Goal: Task Accomplishment & Management: Manage account settings

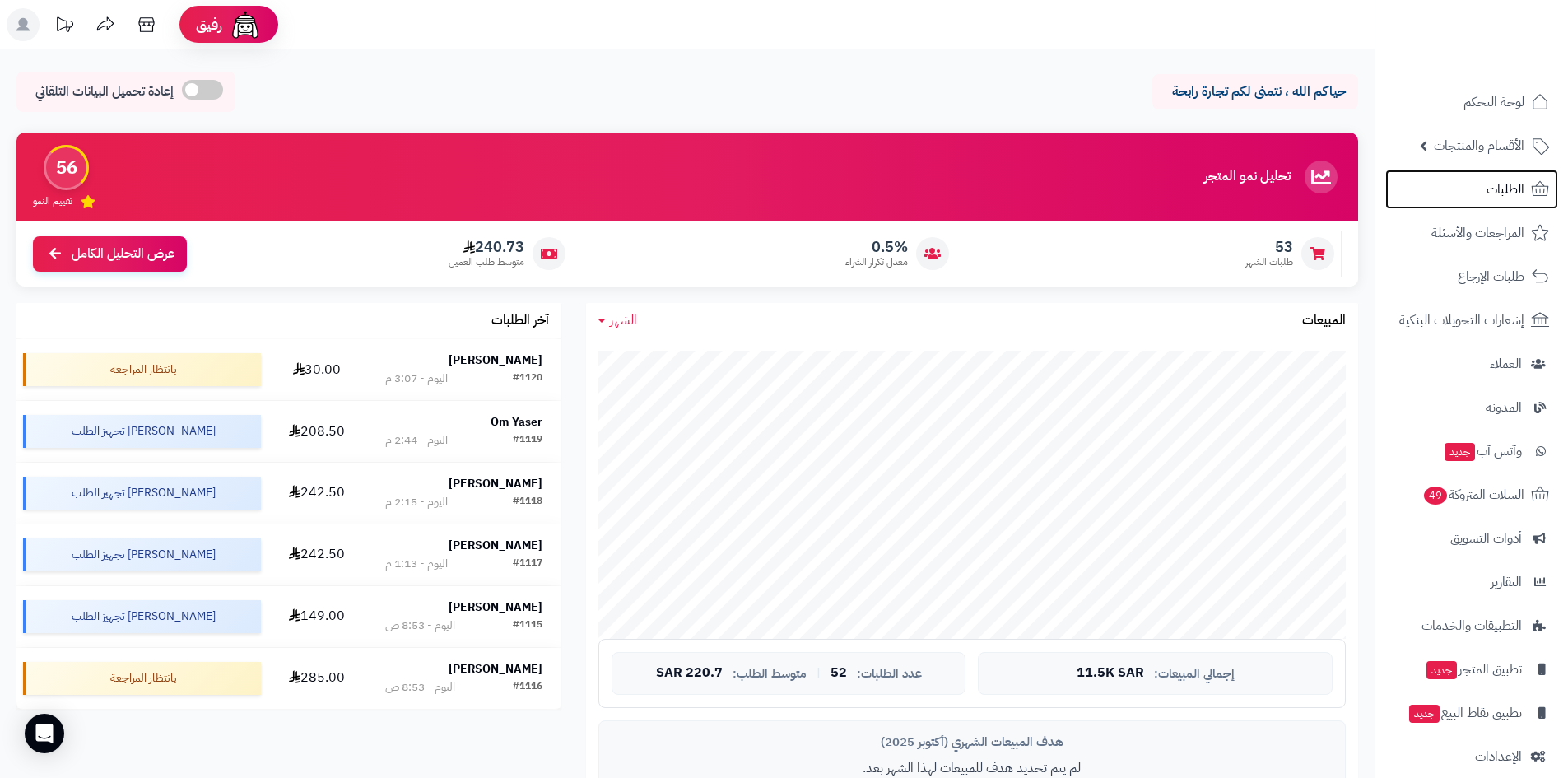
click at [1427, 193] on link "الطلبات" at bounding box center [1471, 188] width 173 height 39
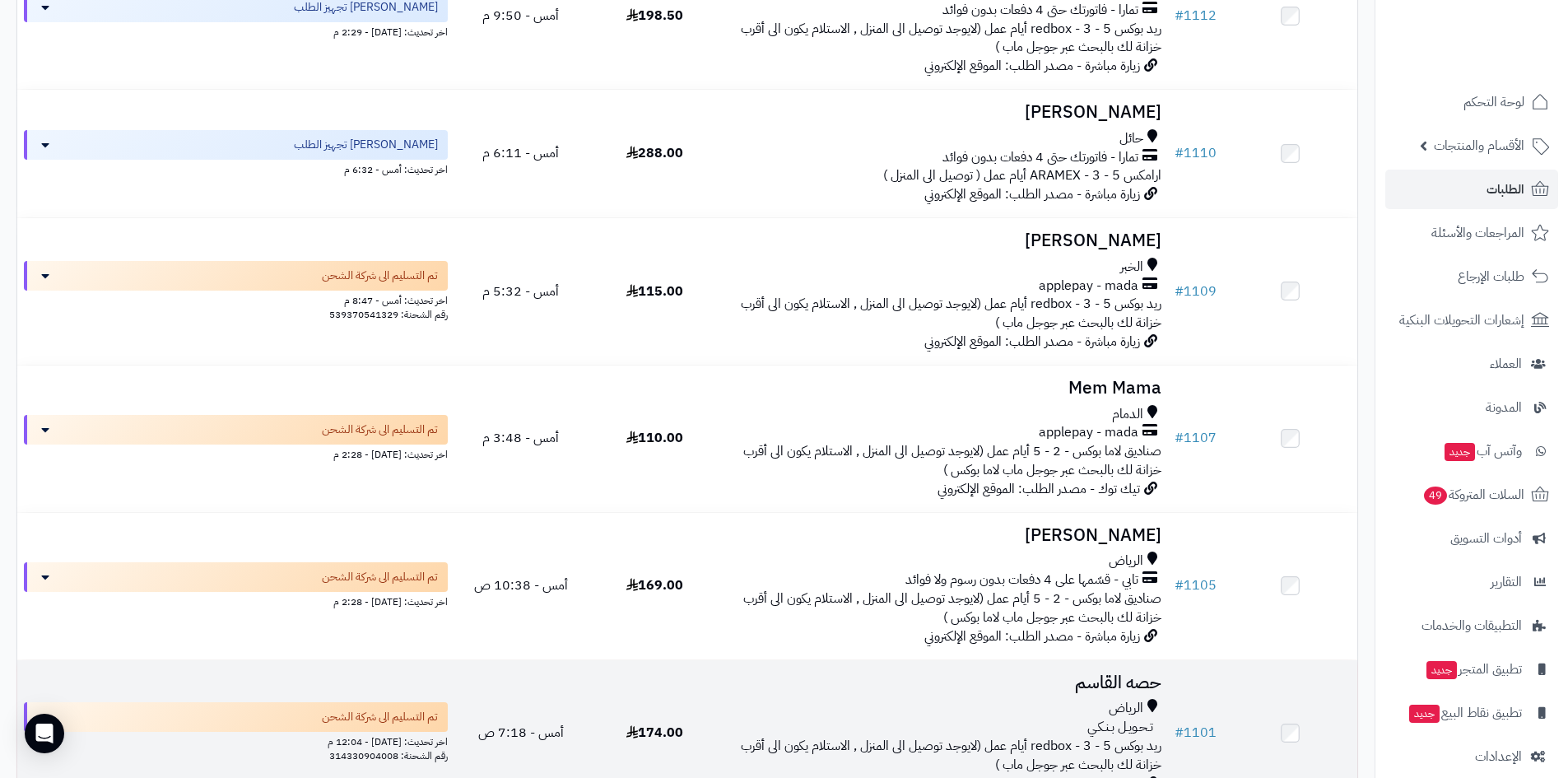
scroll to position [1181, 0]
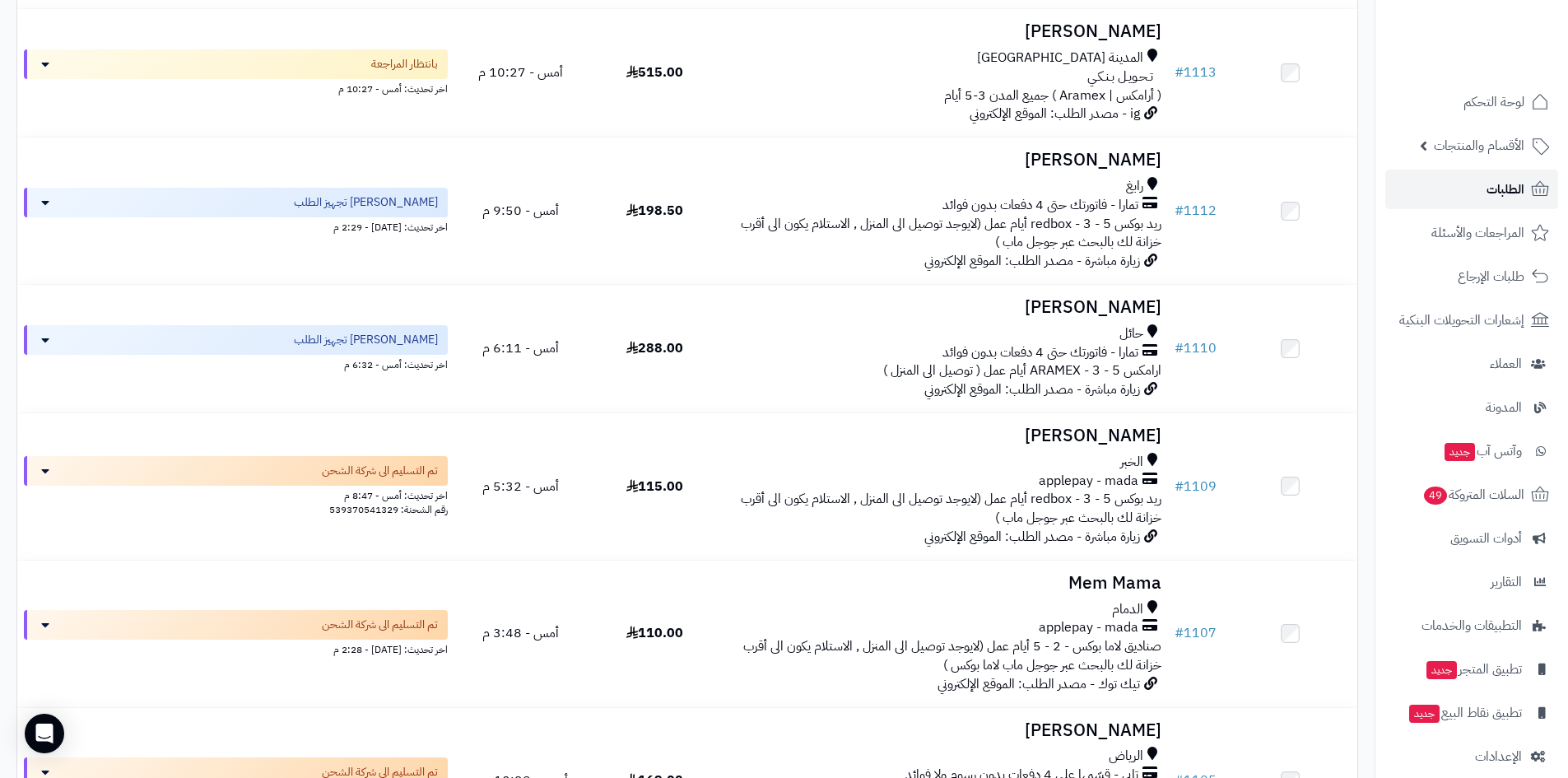
click at [1483, 189] on link "الطلبات" at bounding box center [1471, 188] width 173 height 39
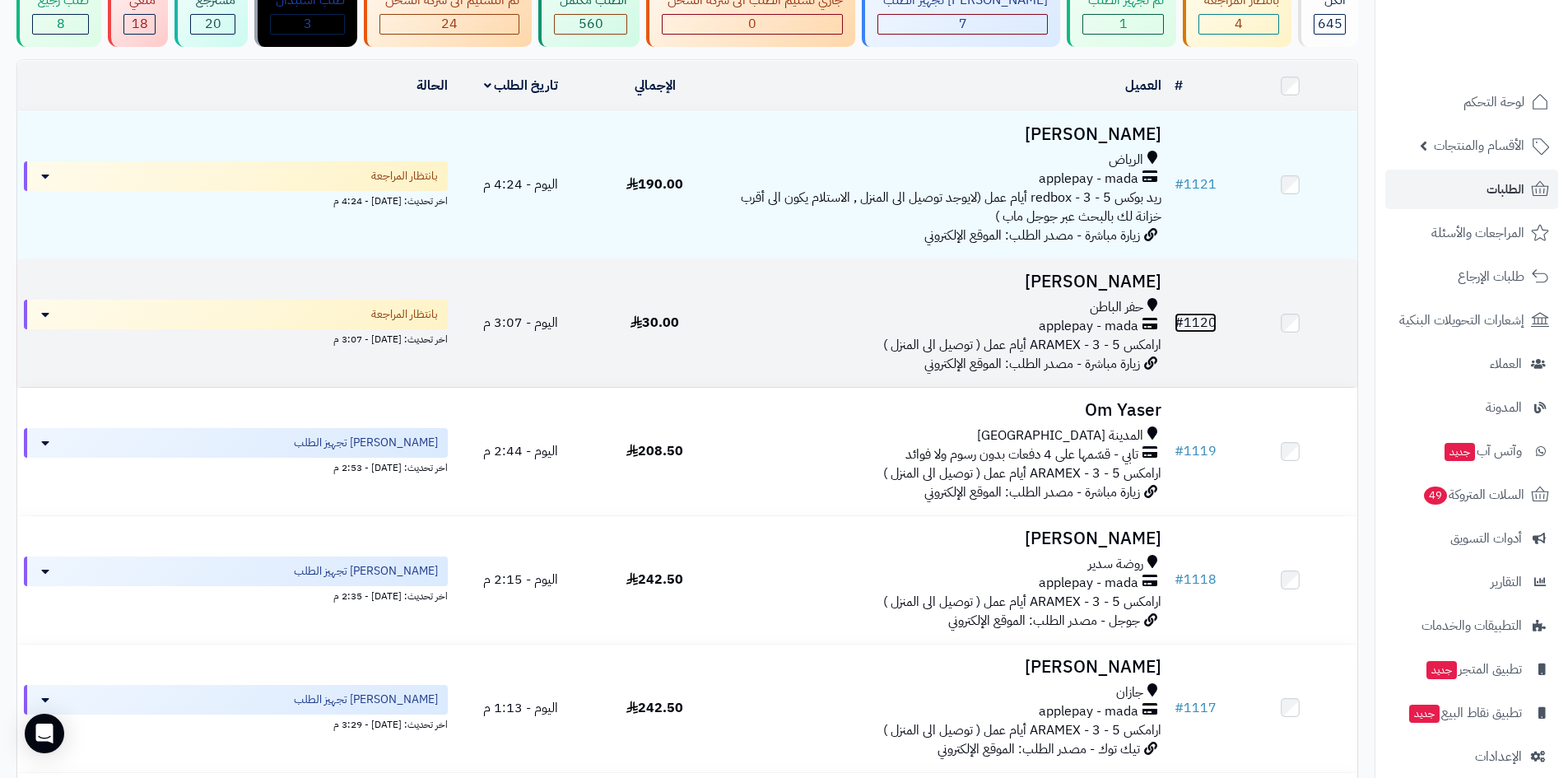
scroll to position [82, 0]
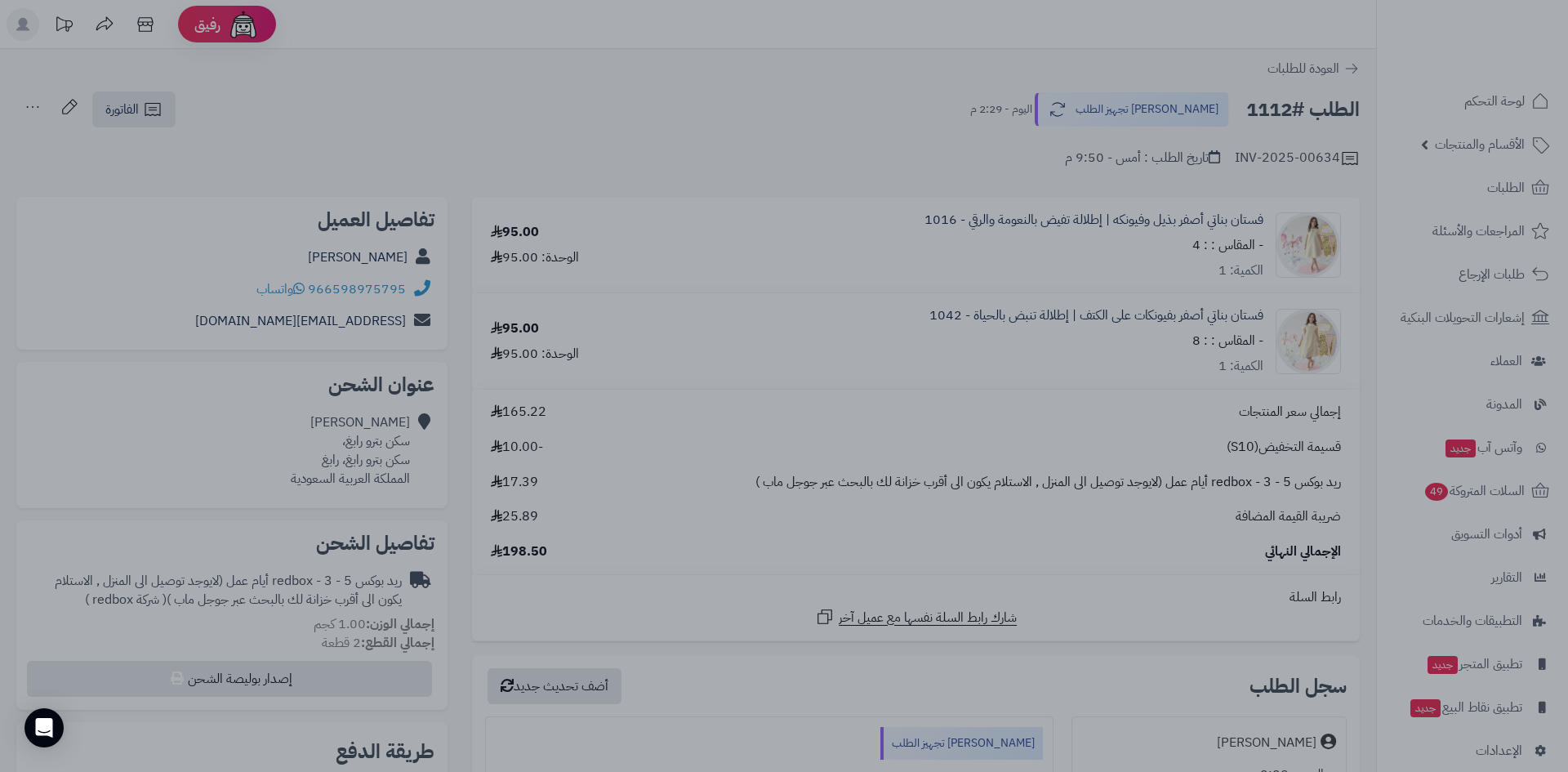
click at [836, 108] on div at bounding box center [784, 386] width 1568 height 772
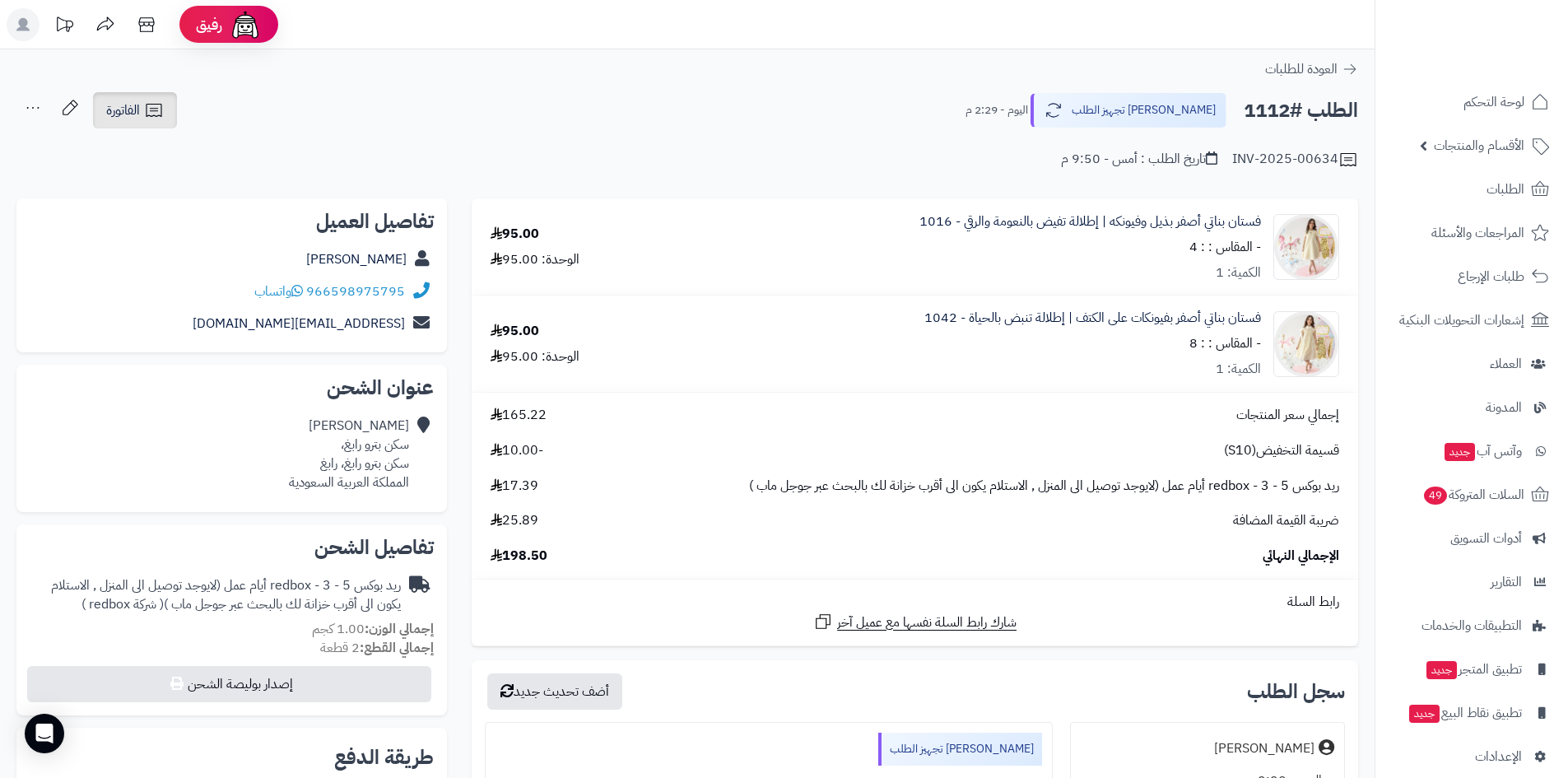
click at [169, 103] on link "الفاتورة" at bounding box center [135, 111] width 84 height 37
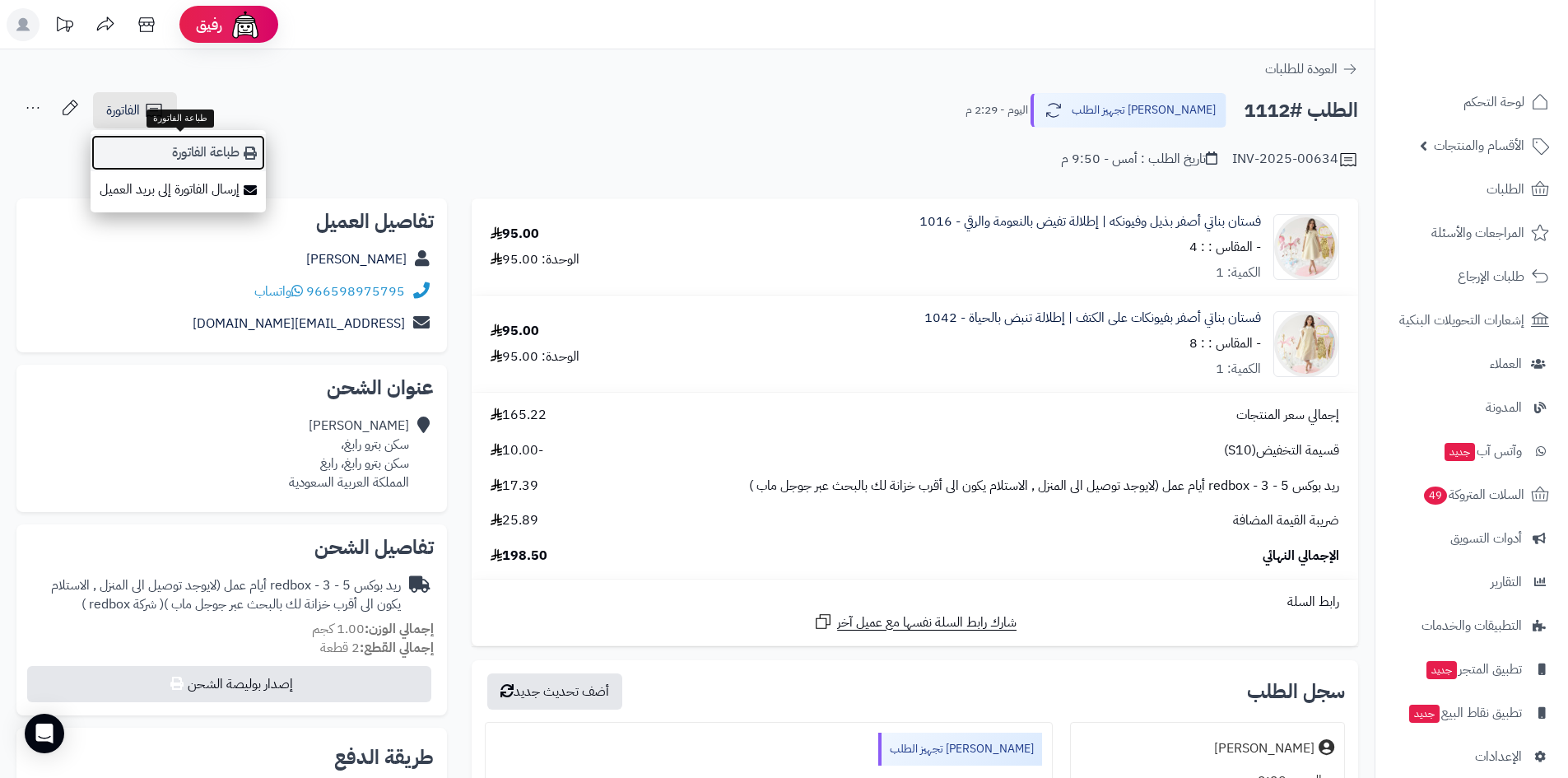
click at [203, 147] on link "طباعة الفاتورة" at bounding box center [178, 153] width 176 height 37
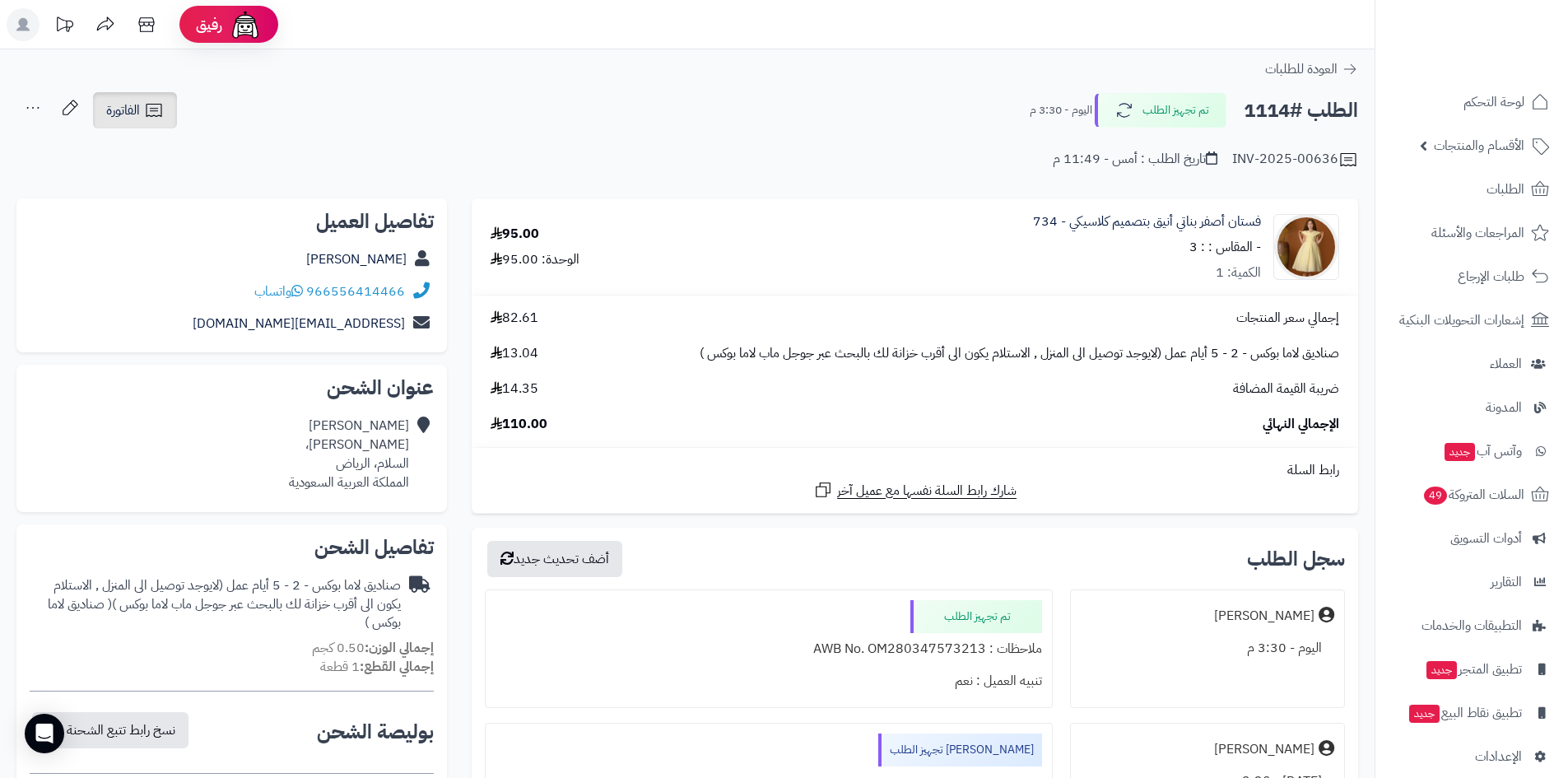
click at [113, 121] on link "الفاتورة" at bounding box center [135, 111] width 84 height 37
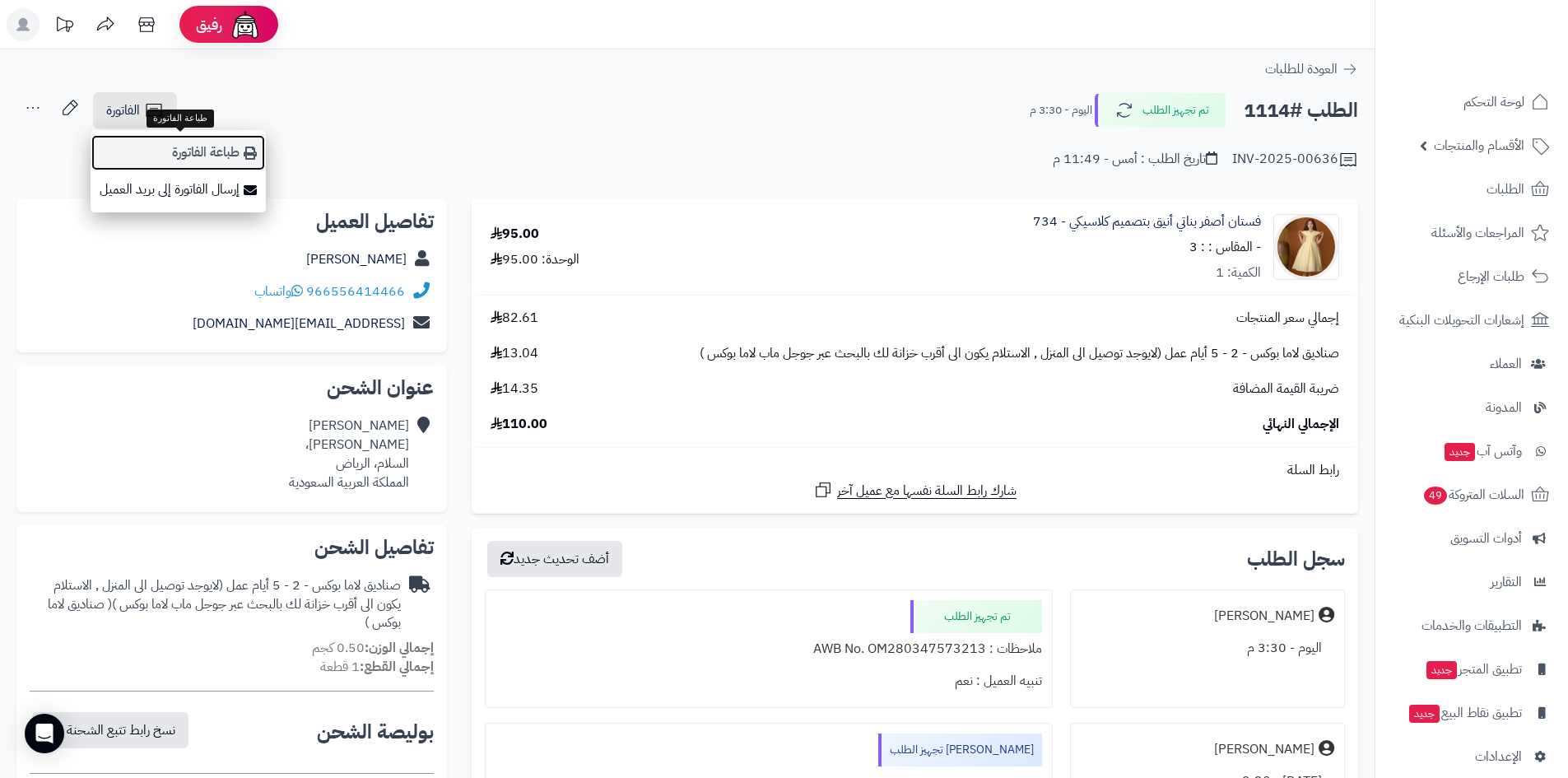
click at [187, 144] on link "طباعة الفاتورة" at bounding box center [178, 153] width 176 height 37
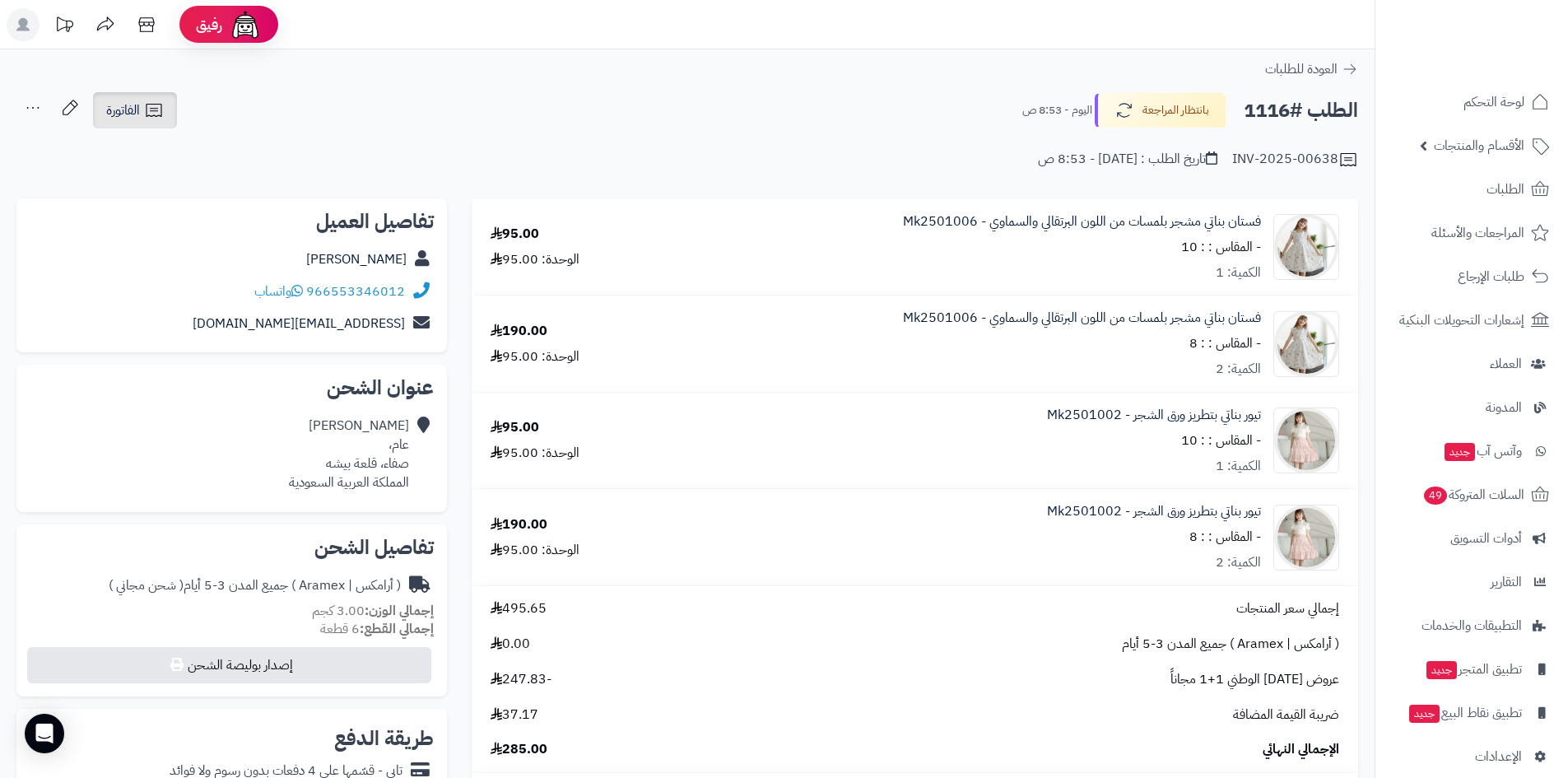
click at [169, 120] on link "الفاتورة" at bounding box center [135, 111] width 84 height 37
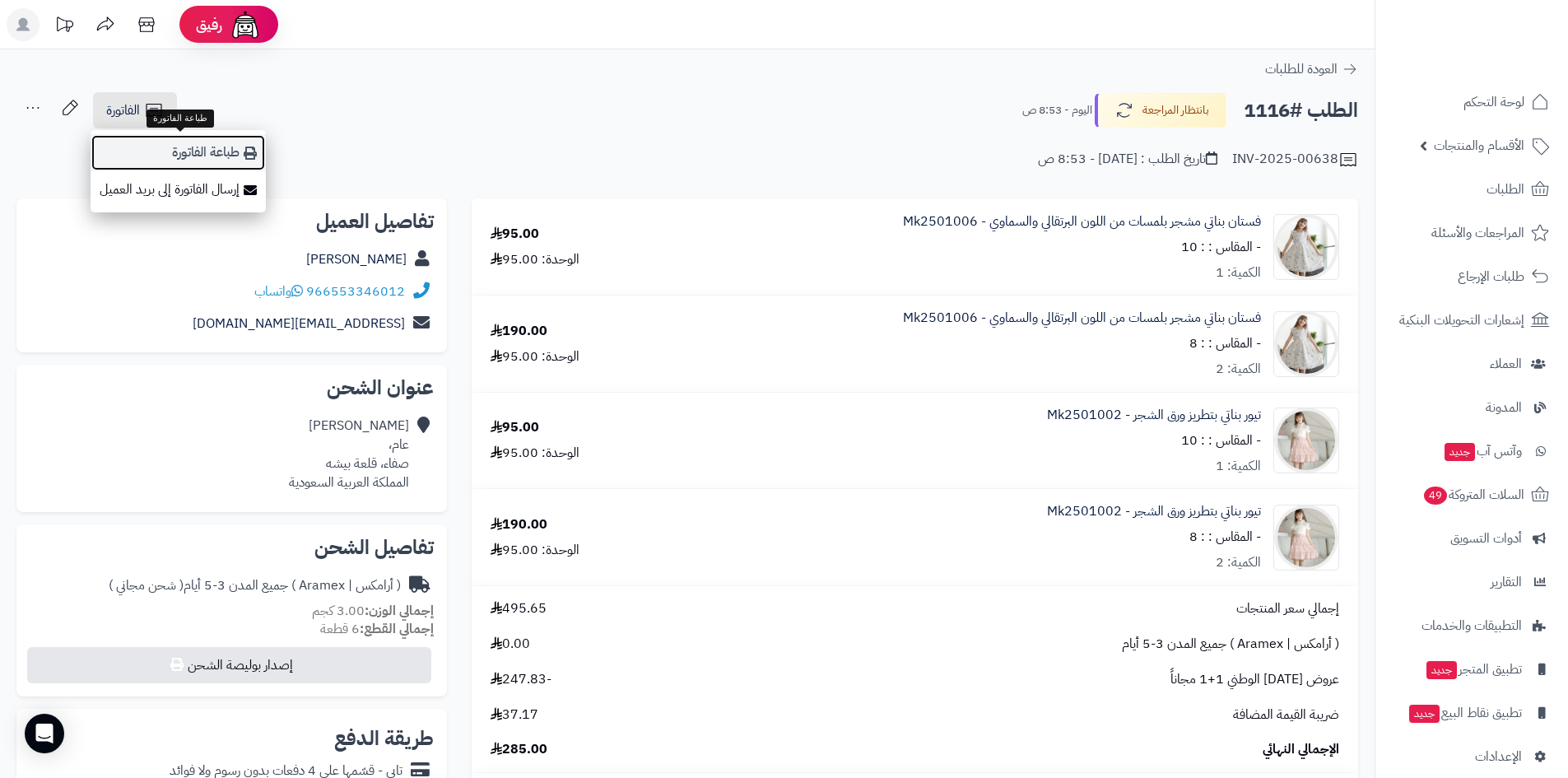
click at [208, 142] on link "طباعة الفاتورة" at bounding box center [178, 153] width 176 height 37
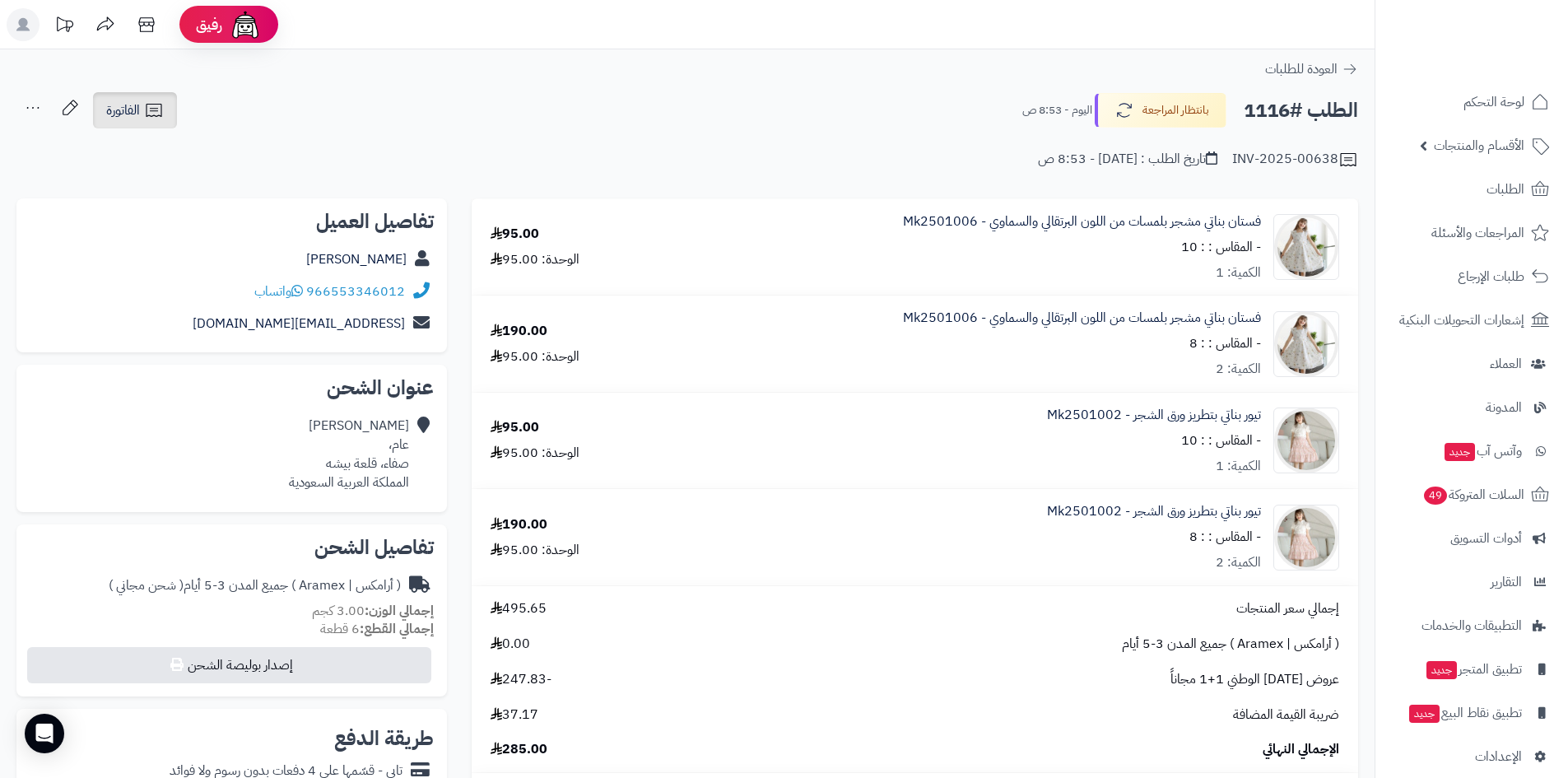
click at [166, 123] on link "الفاتورة" at bounding box center [135, 111] width 84 height 37
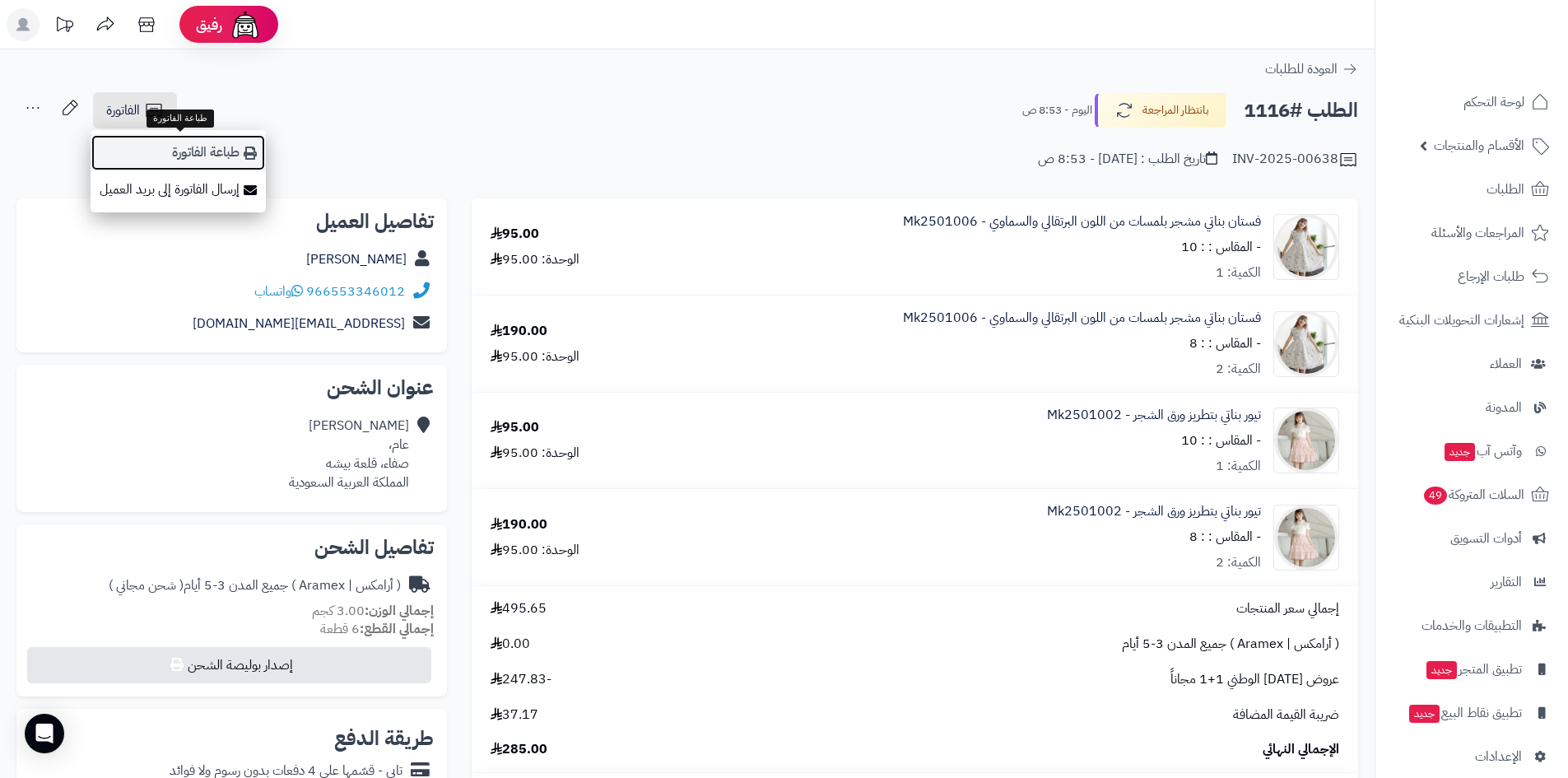
click at [244, 144] on link "طباعة الفاتورة" at bounding box center [178, 153] width 176 height 37
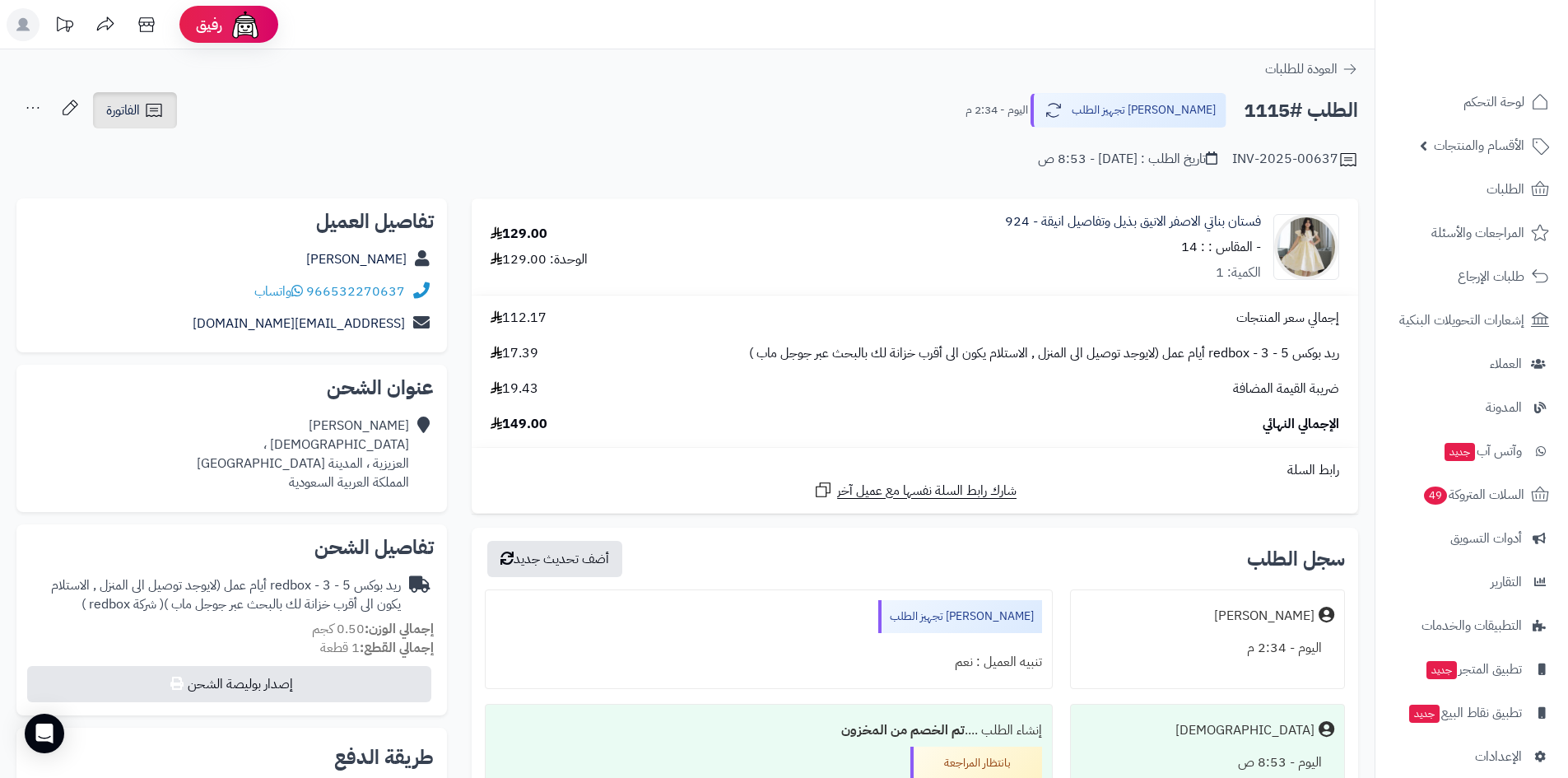
click at [140, 111] on span "الفاتورة" at bounding box center [123, 111] width 34 height 20
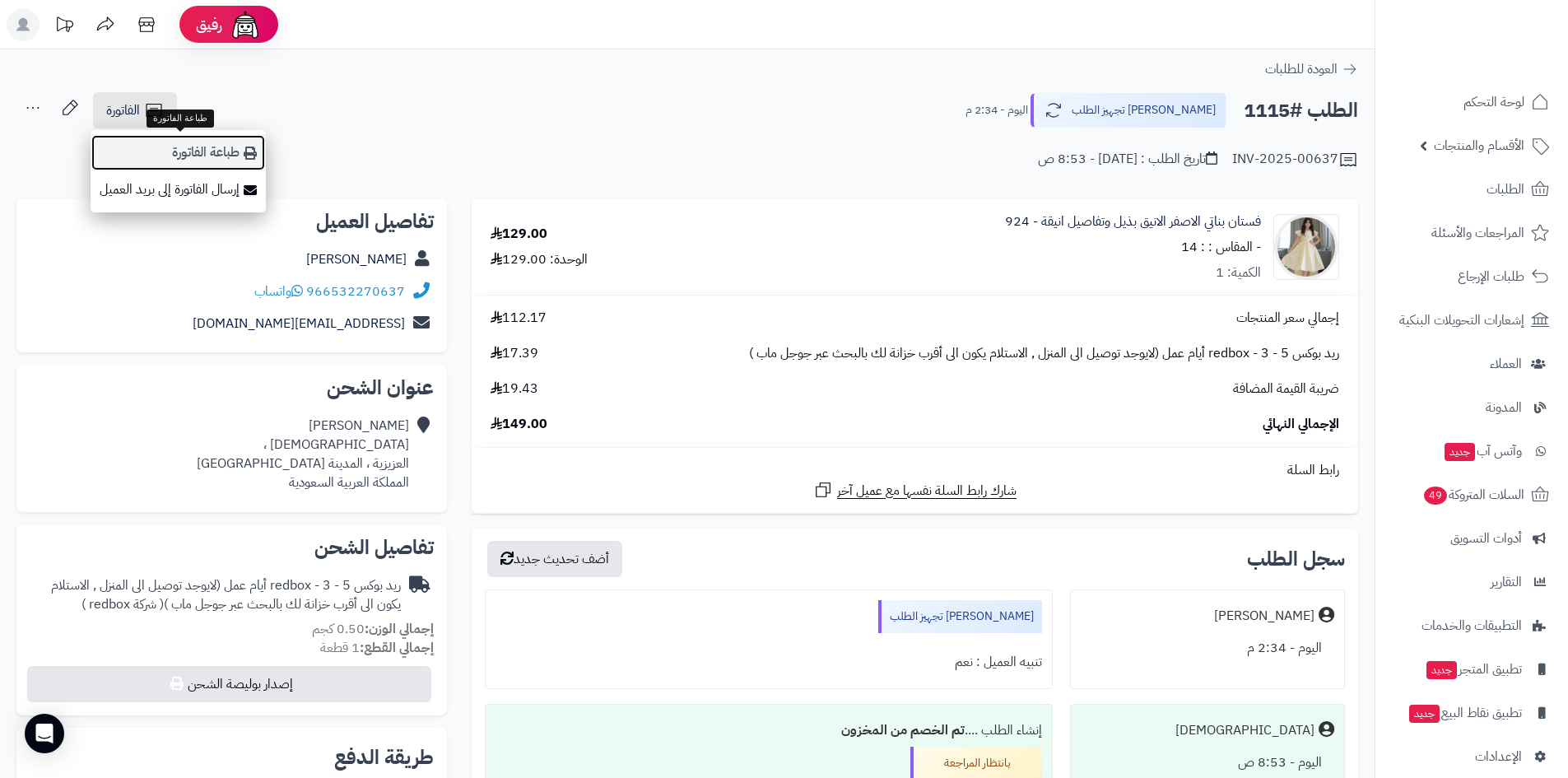
click at [229, 144] on link "طباعة الفاتورة" at bounding box center [178, 153] width 176 height 37
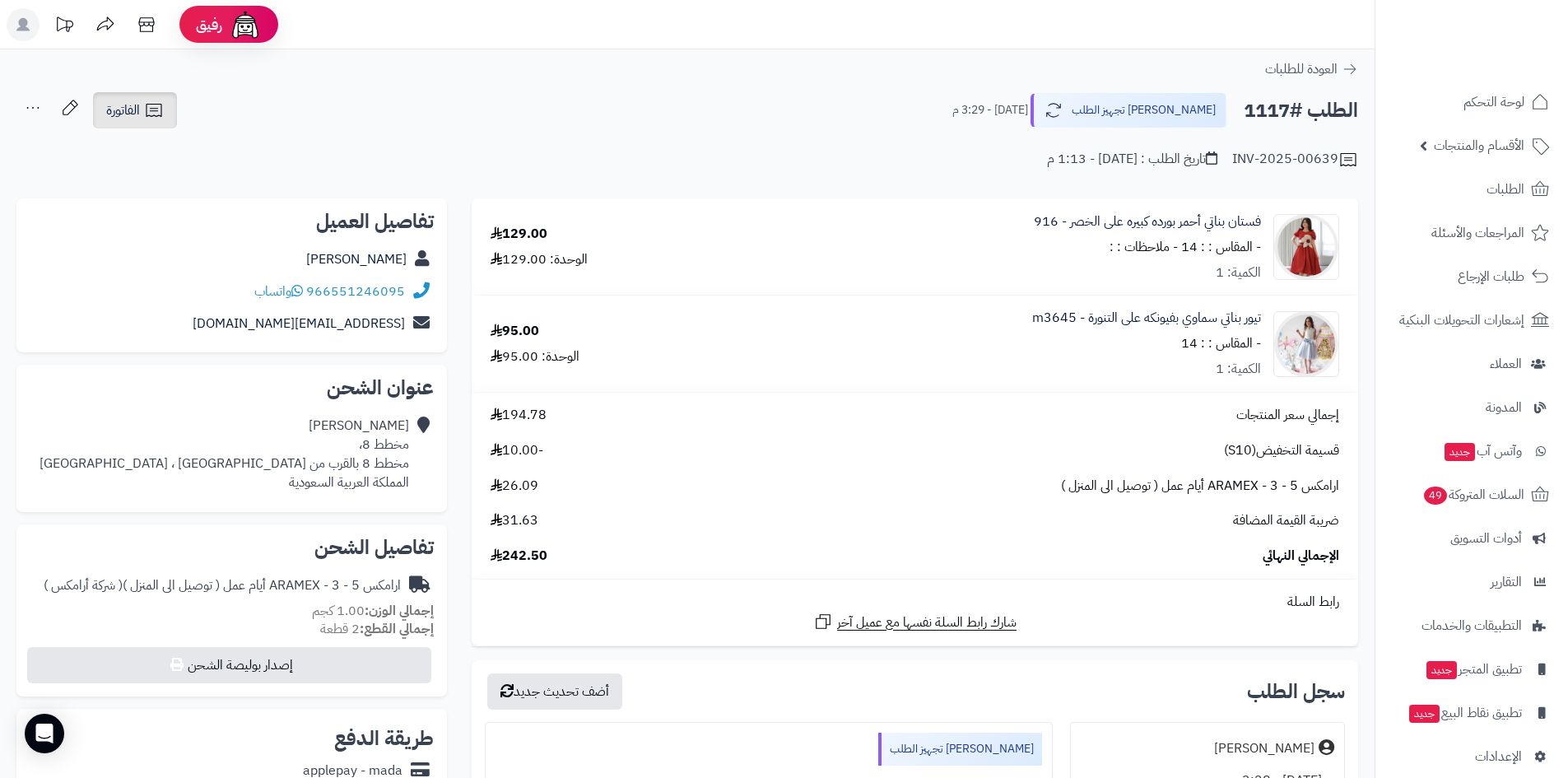
click at [154, 120] on icon at bounding box center [155, 111] width 20 height 20
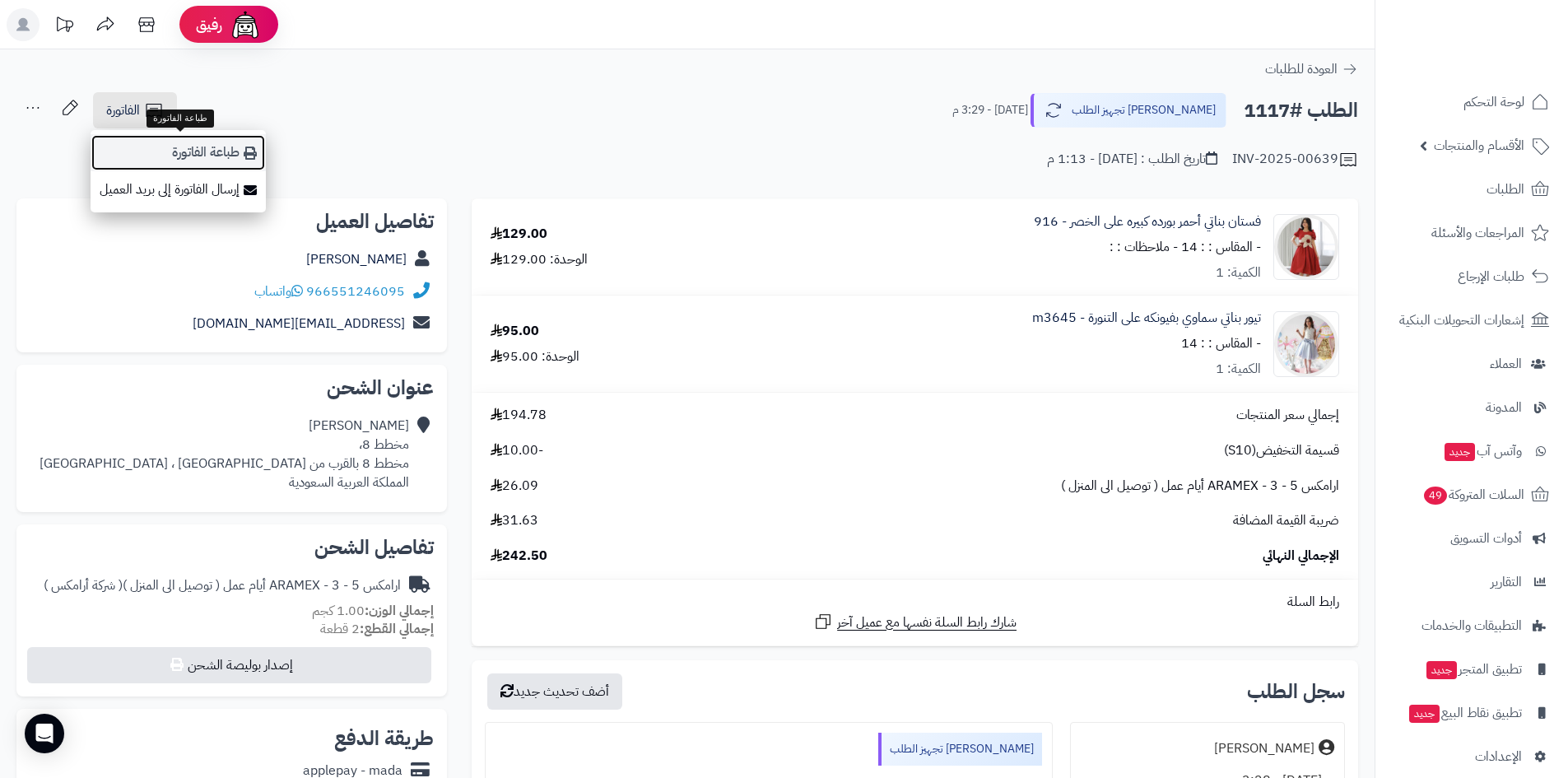
click at [147, 147] on link "طباعة الفاتورة" at bounding box center [178, 153] width 176 height 37
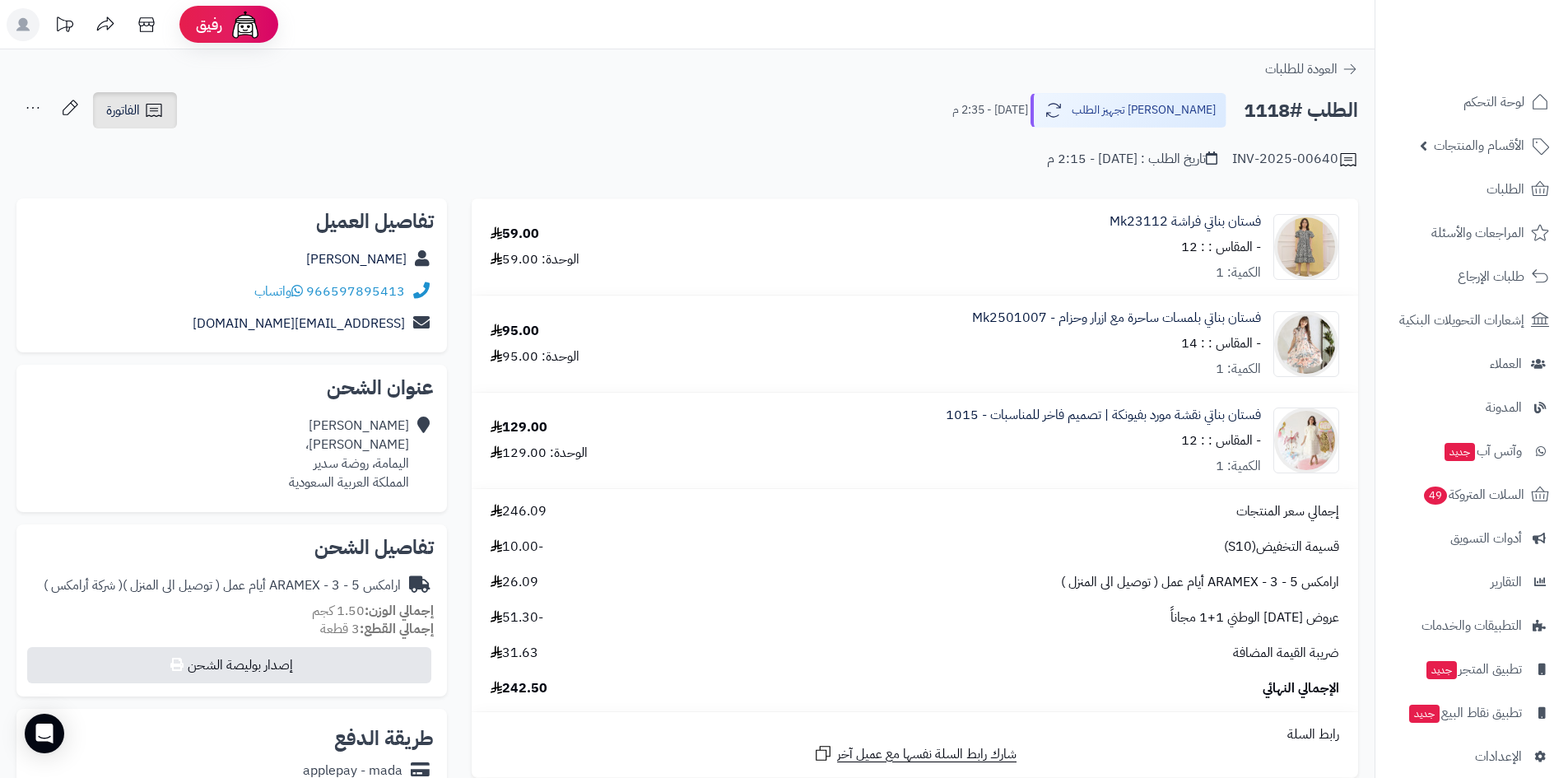
click at [133, 115] on span "الفاتورة" at bounding box center [123, 111] width 34 height 20
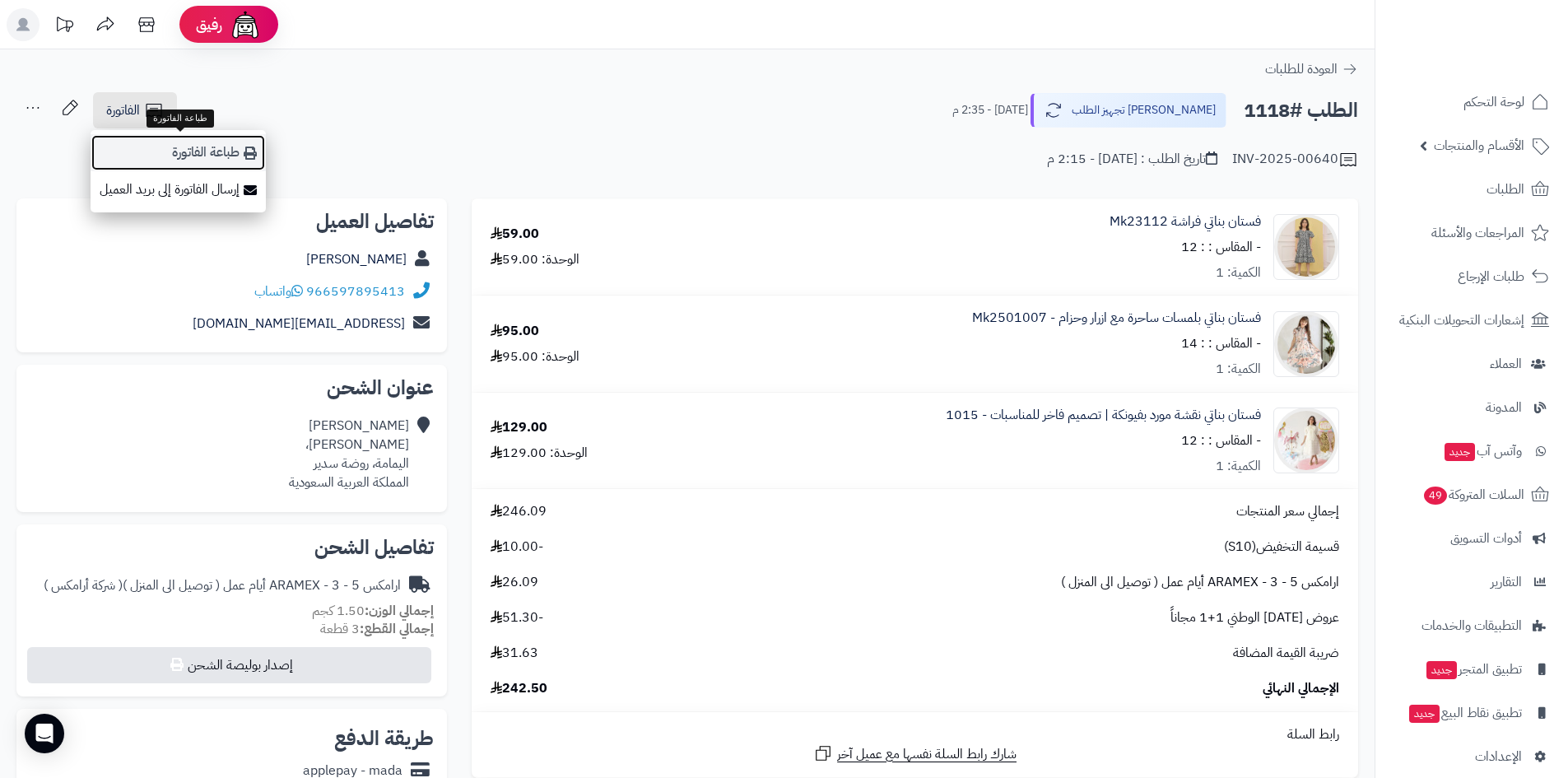
click at [171, 142] on link "طباعة الفاتورة" at bounding box center [178, 153] width 176 height 37
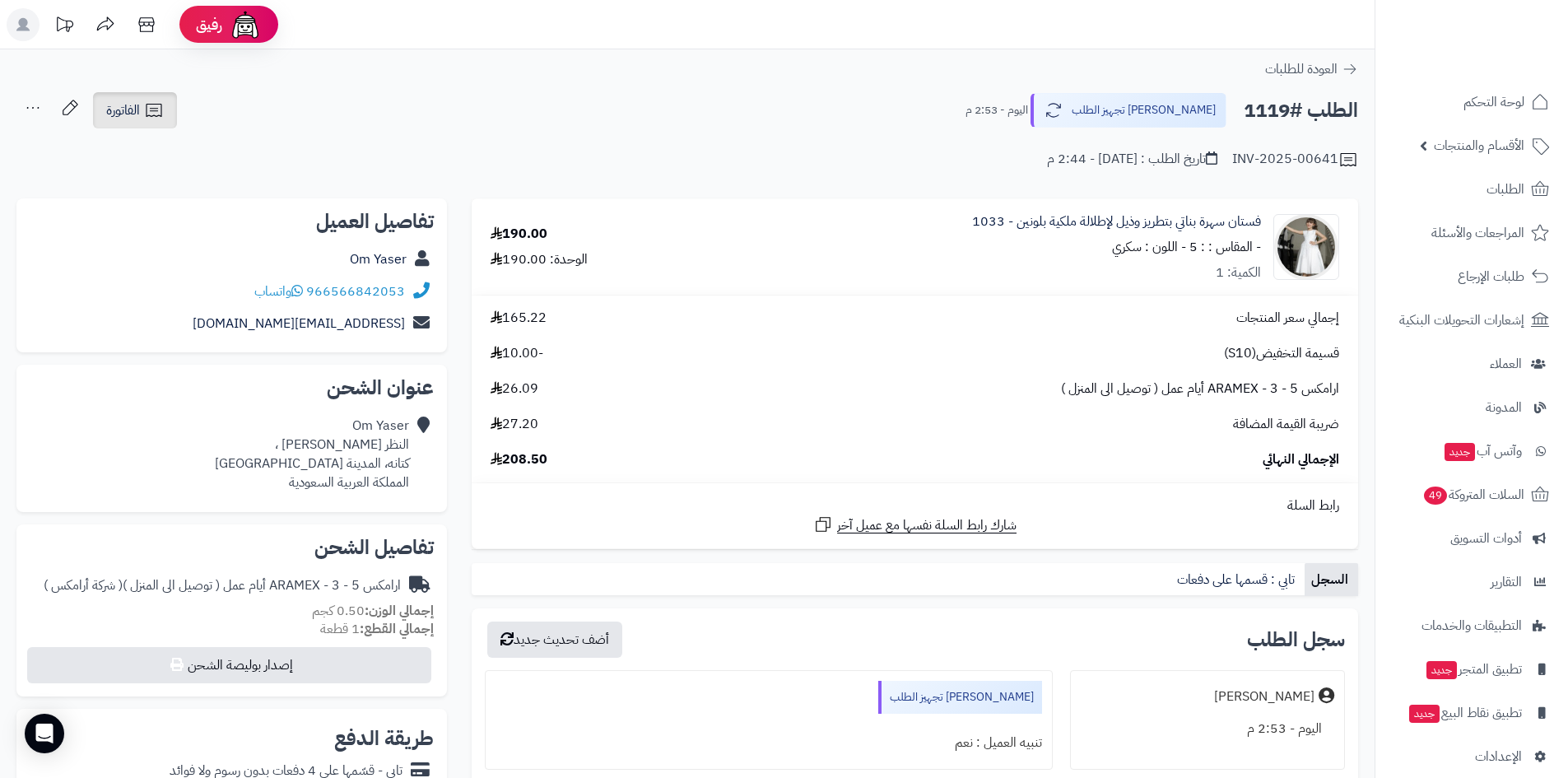
click at [147, 102] on icon at bounding box center [155, 111] width 20 height 20
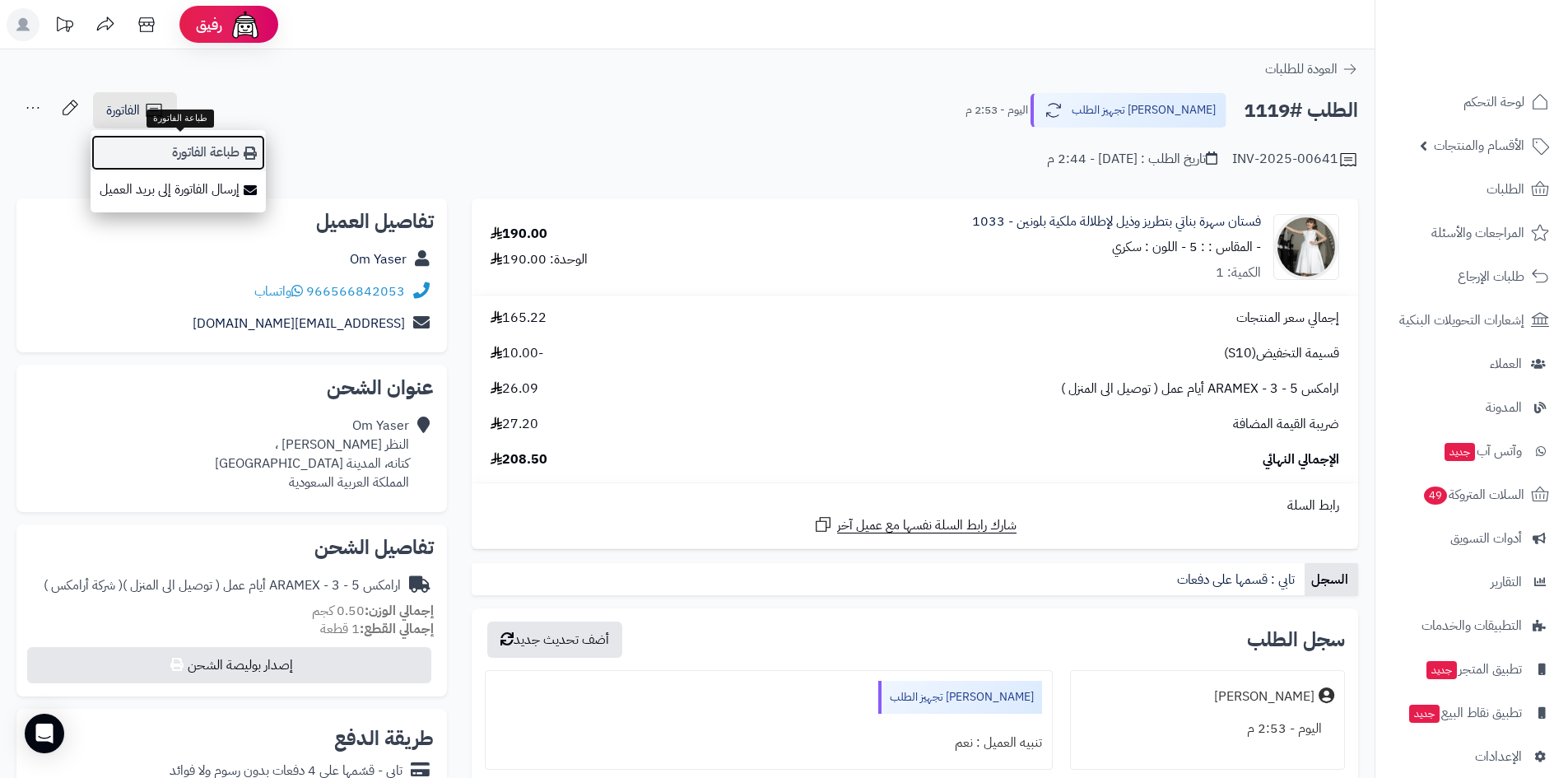
click at [205, 146] on link "طباعة الفاتورة" at bounding box center [178, 153] width 176 height 37
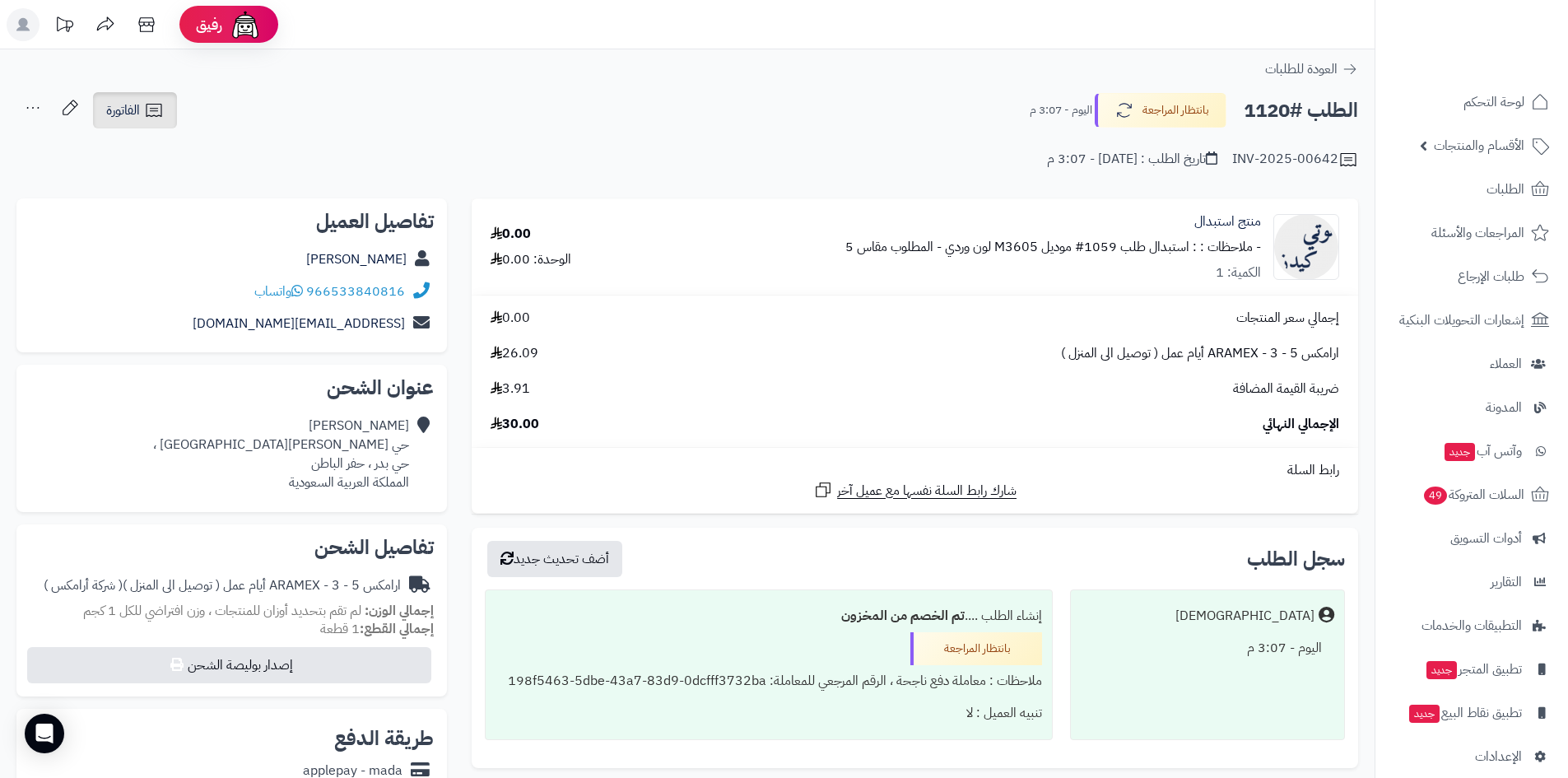
click at [145, 120] on icon at bounding box center [155, 111] width 20 height 20
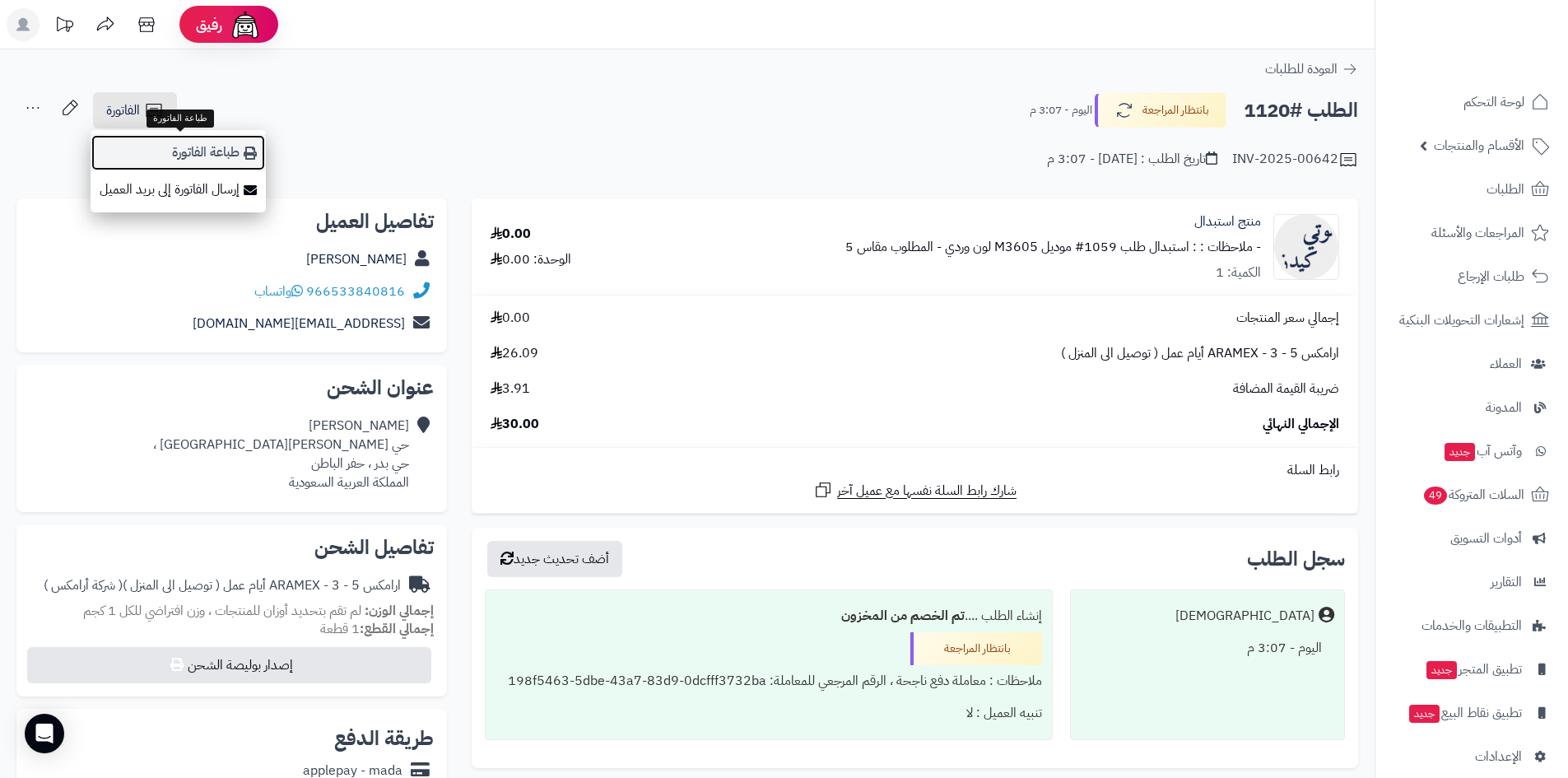
click at [179, 141] on link "طباعة الفاتورة" at bounding box center [178, 153] width 176 height 37
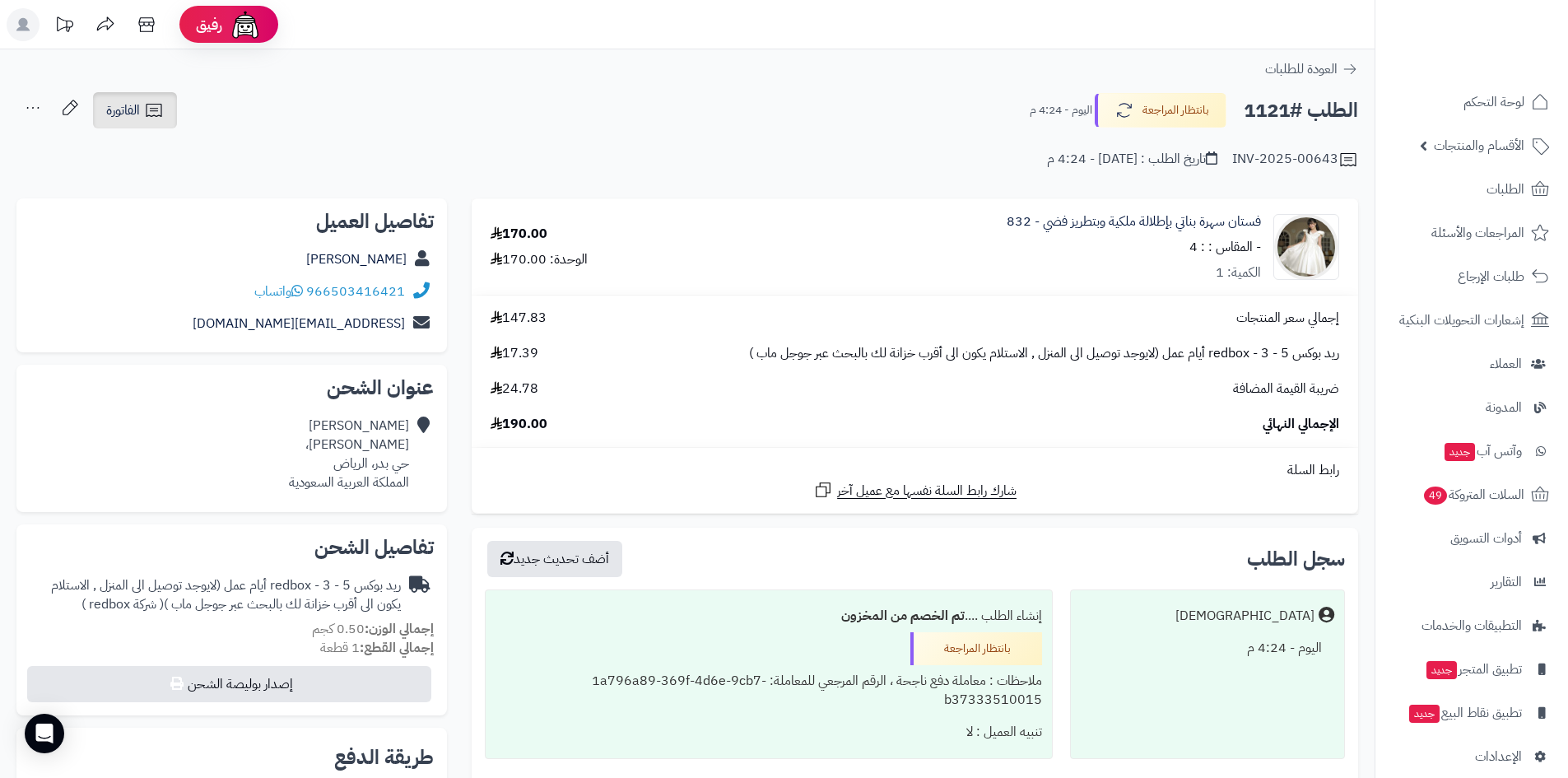
click at [161, 121] on link "الفاتورة" at bounding box center [135, 111] width 84 height 37
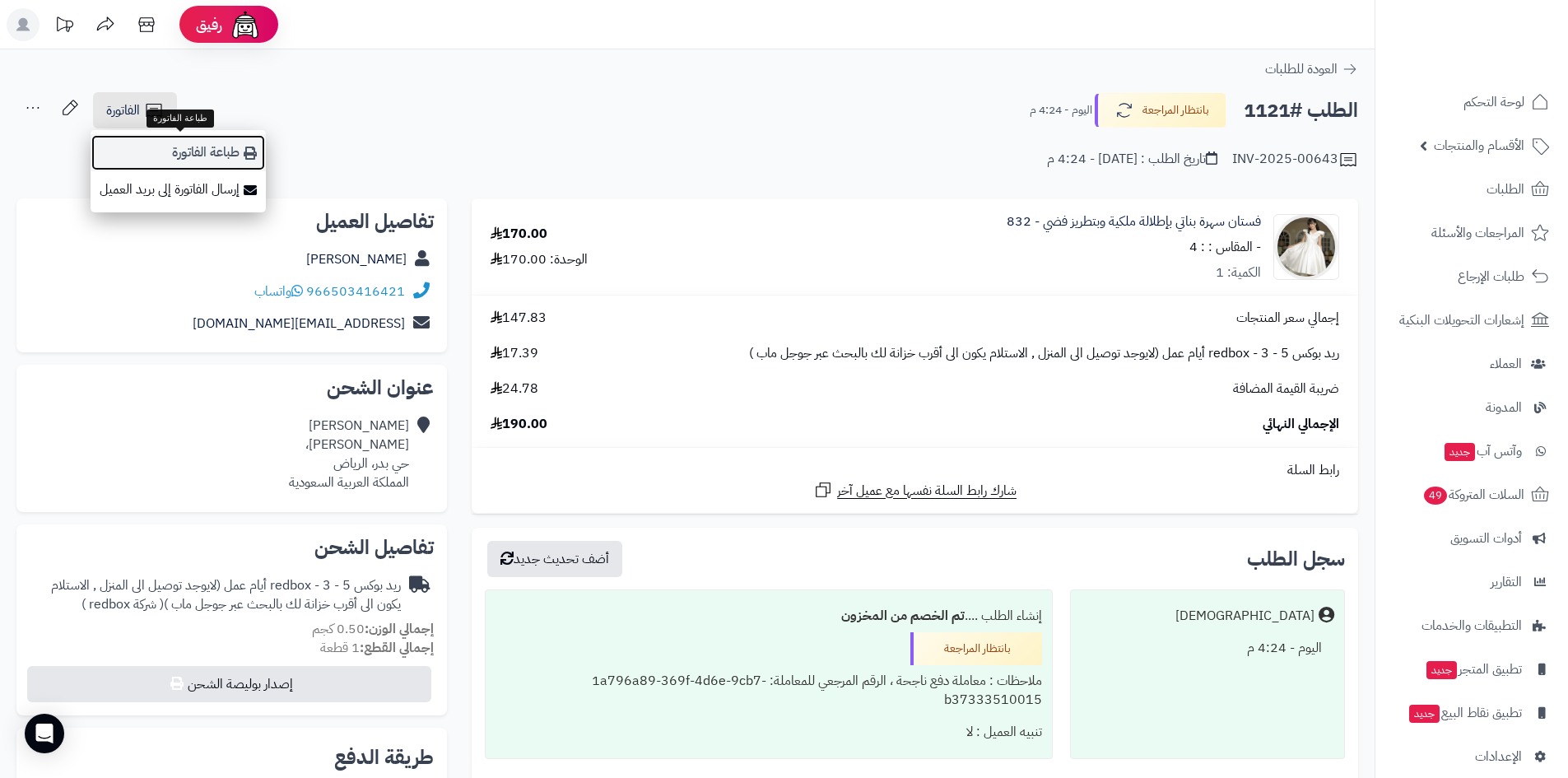
click at [167, 142] on link "طباعة الفاتورة" at bounding box center [178, 153] width 176 height 37
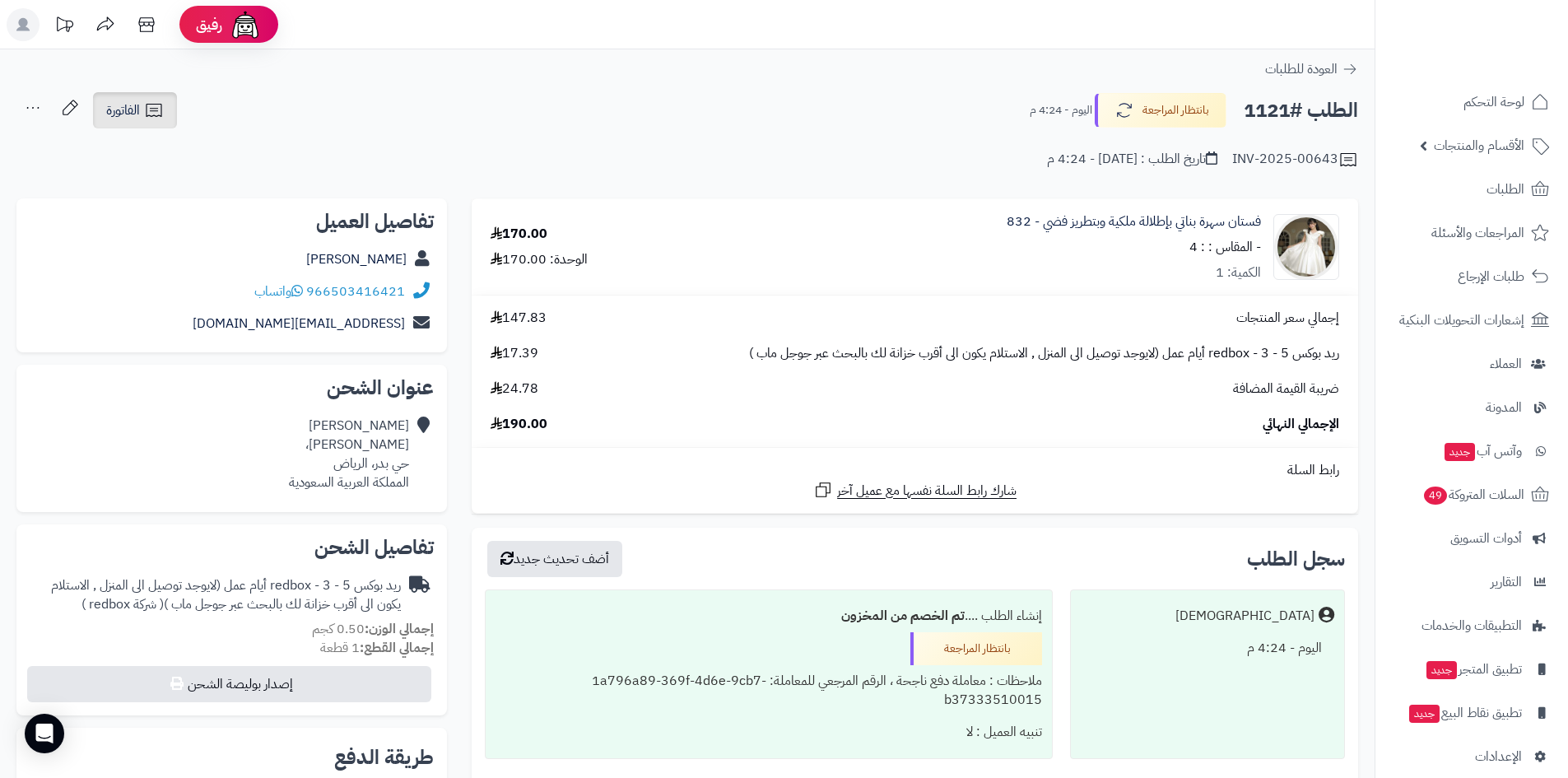
click at [147, 112] on icon at bounding box center [153, 110] width 16 height 13
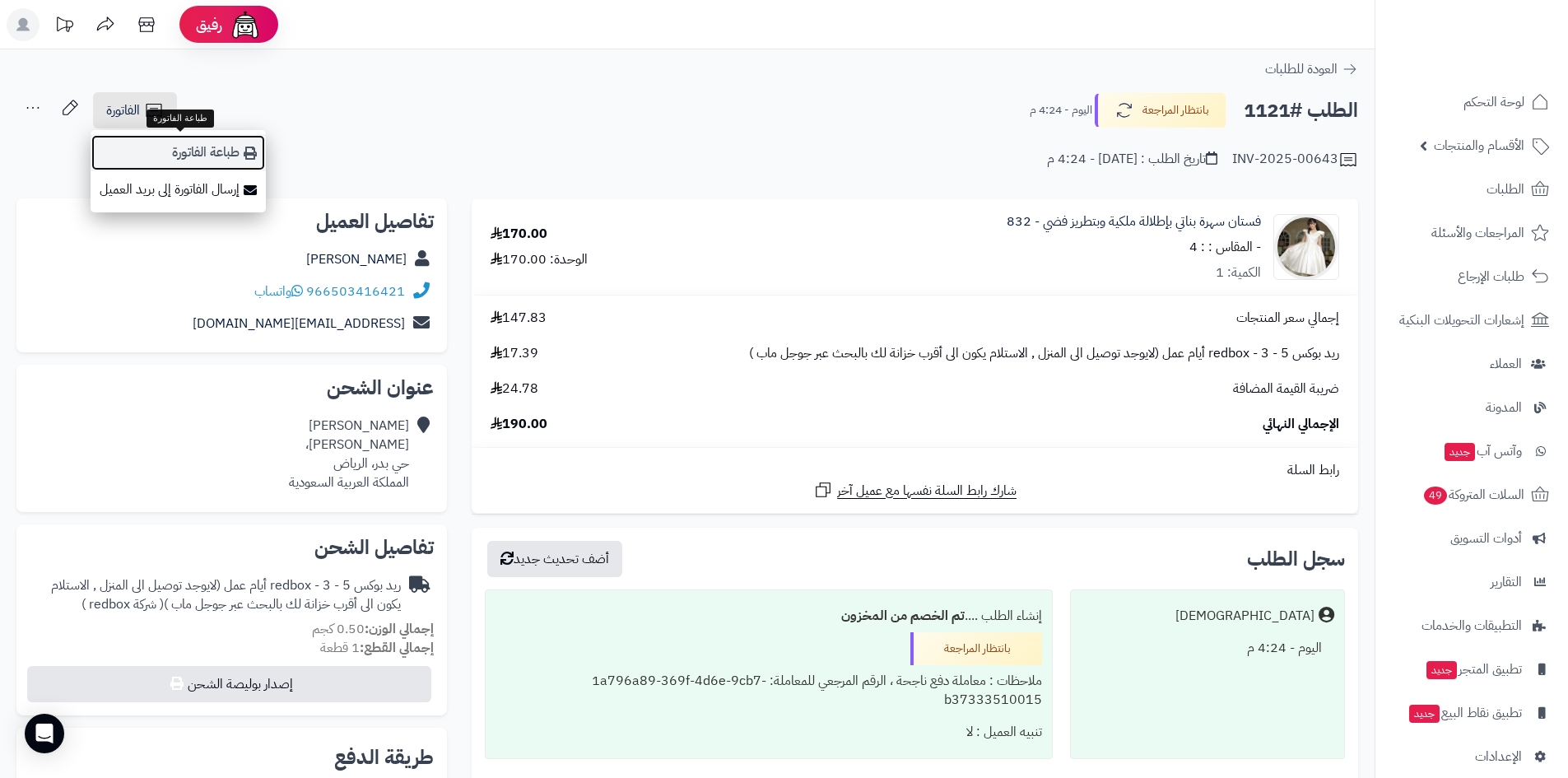
click at [163, 145] on link "طباعة الفاتورة" at bounding box center [178, 153] width 176 height 37
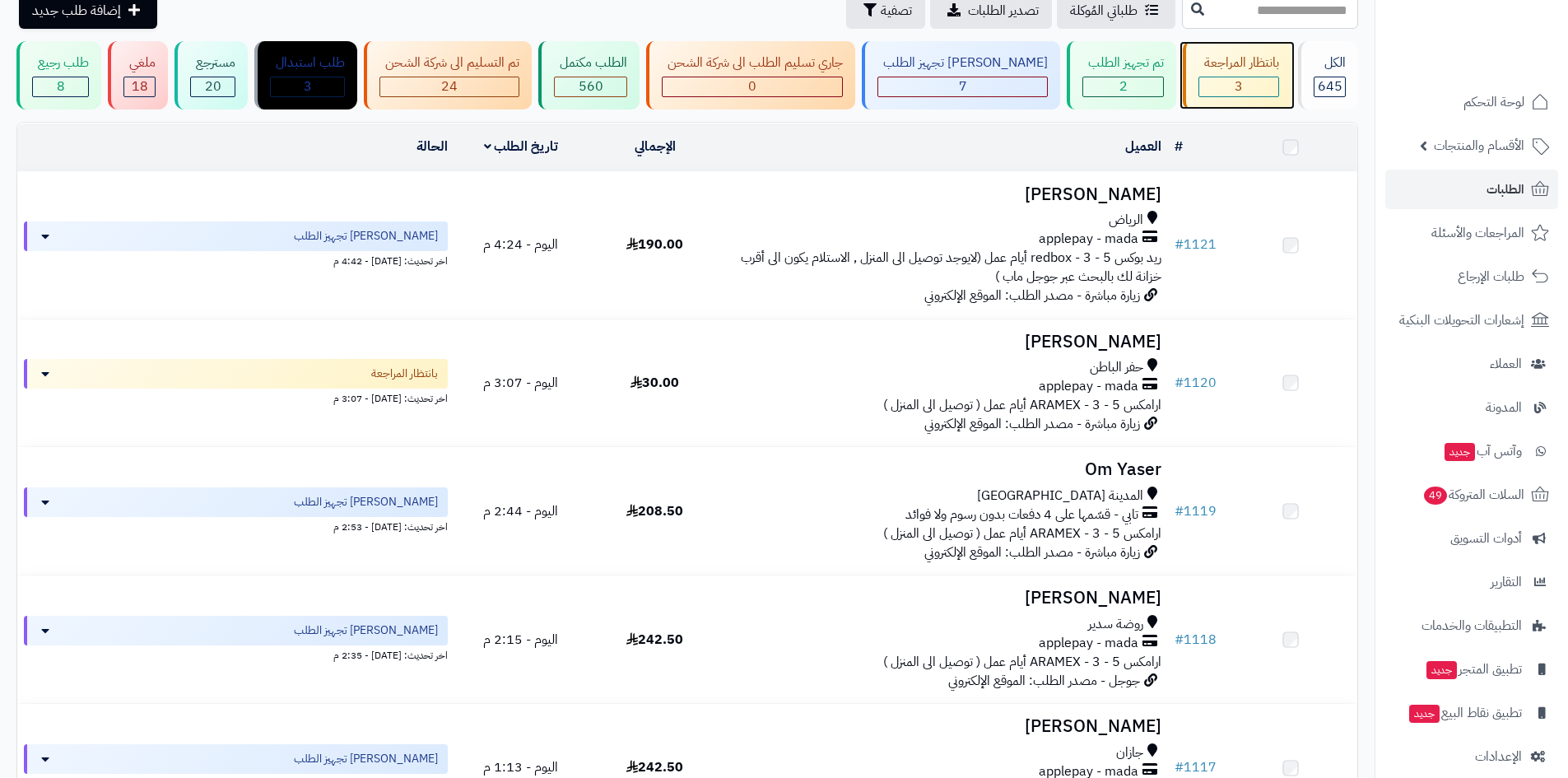
drag, startPoint x: 0, startPoint y: 0, endPoint x: 1253, endPoint y: 77, distance: 1255.4
click at [1253, 78] on div "3" at bounding box center [1238, 87] width 79 height 19
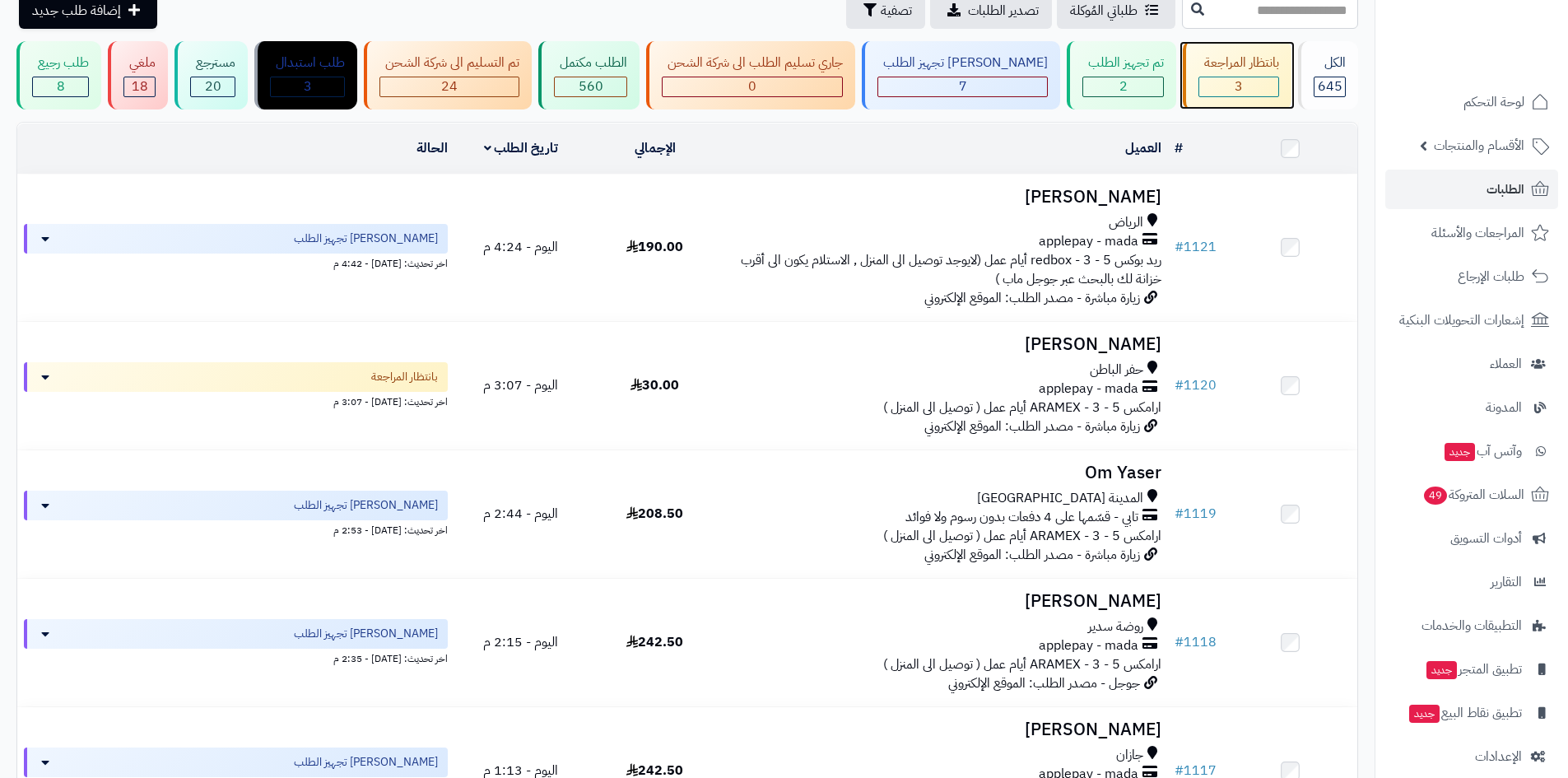
scroll to position [80, 0]
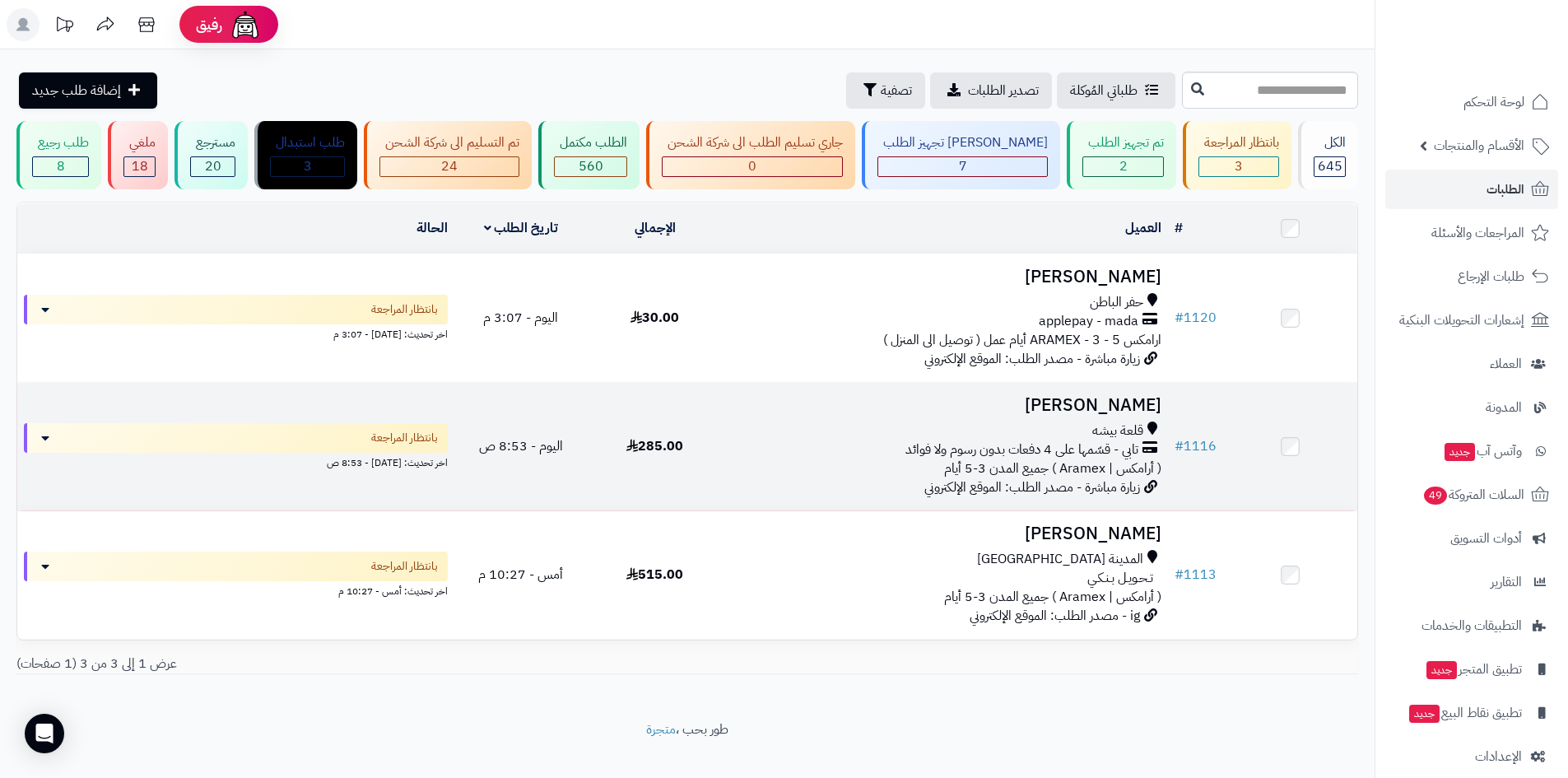
click at [1104, 470] on span "( أرامكس | Aramex ) جميع المدن 3-5 أيام" at bounding box center [1052, 468] width 218 height 20
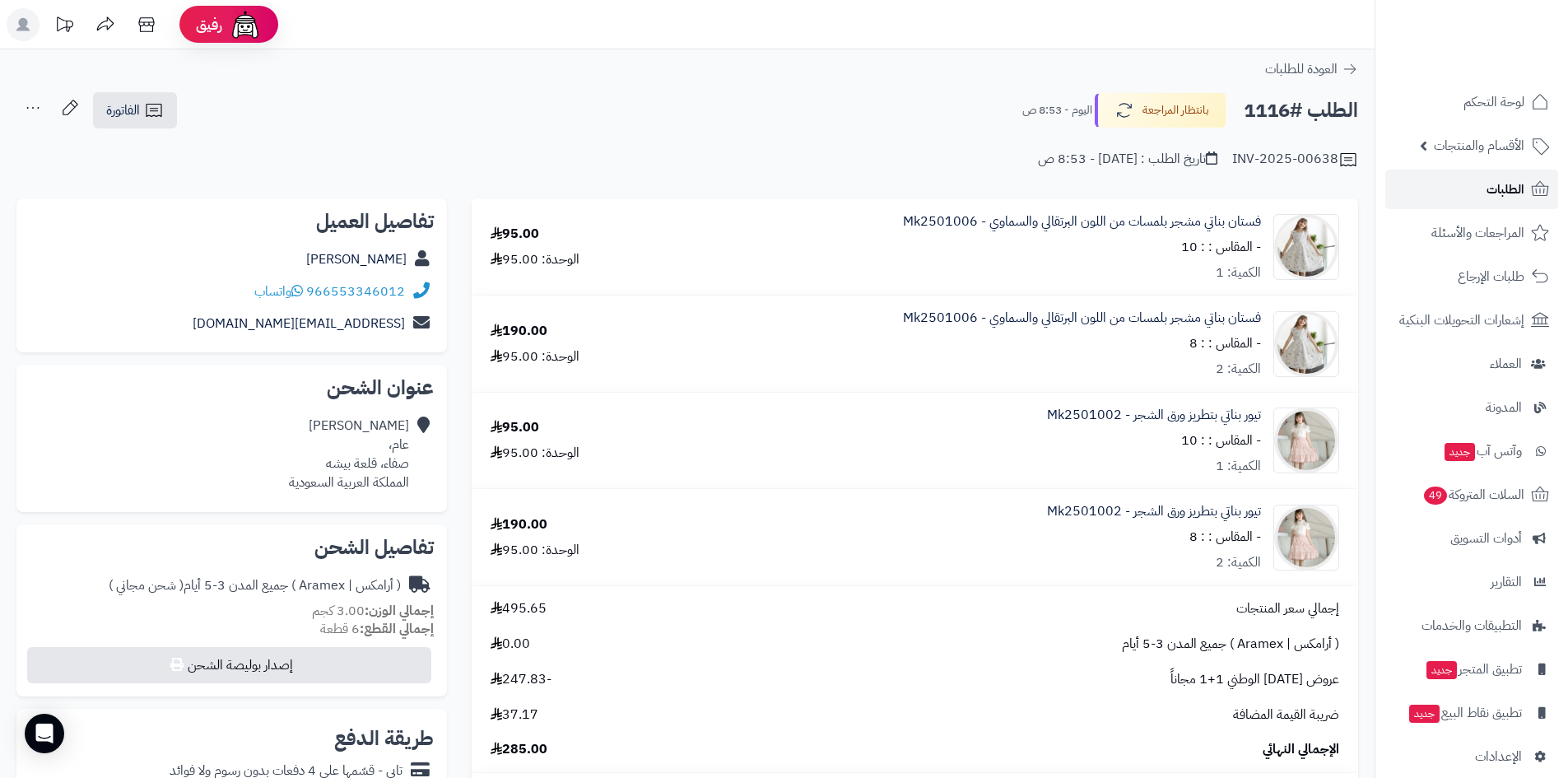
click at [1467, 184] on link "الطلبات" at bounding box center [1471, 188] width 173 height 39
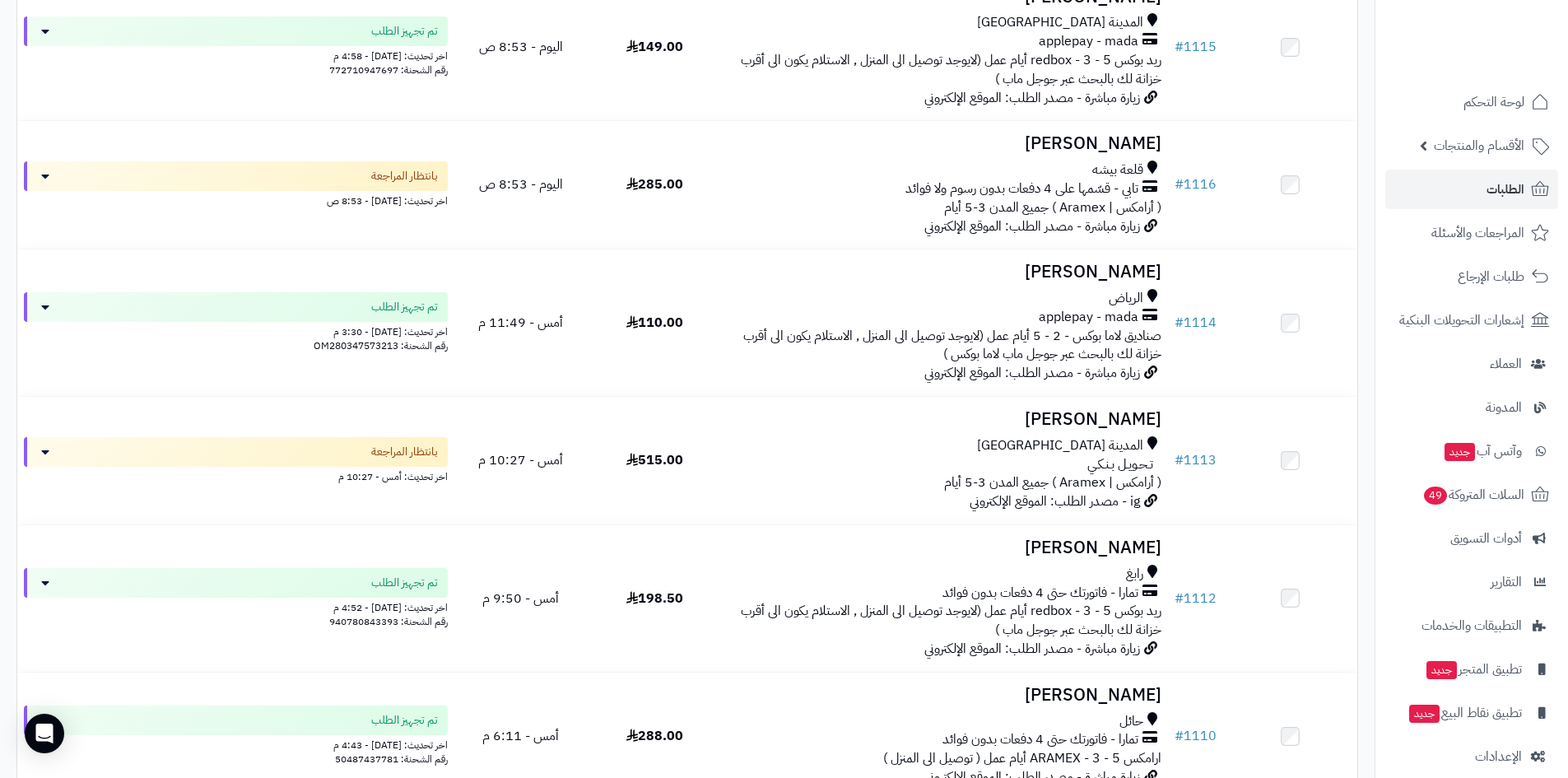
scroll to position [987, 0]
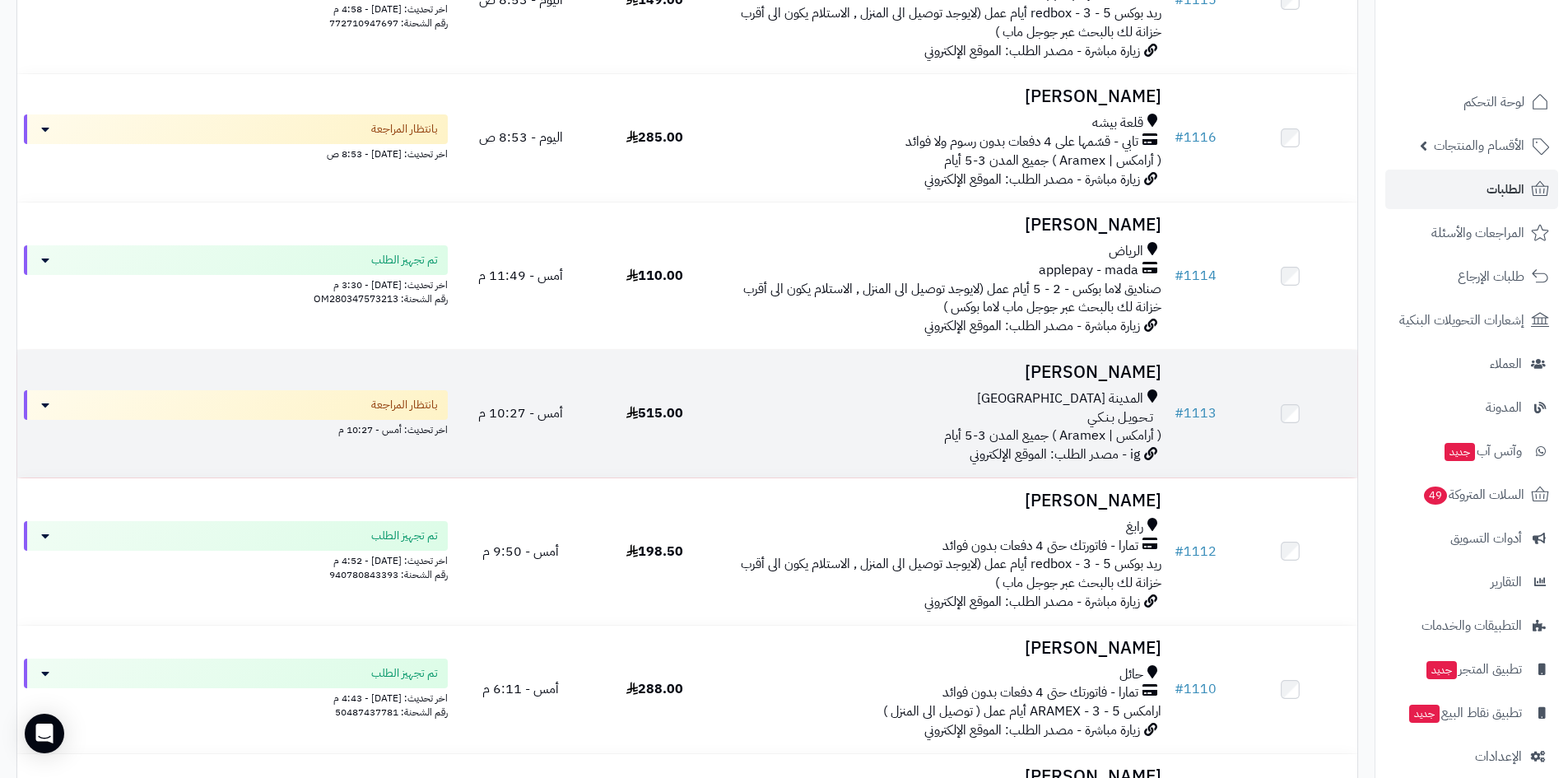
click at [1063, 363] on h3 "[PERSON_NAME]" at bounding box center [944, 372] width 432 height 19
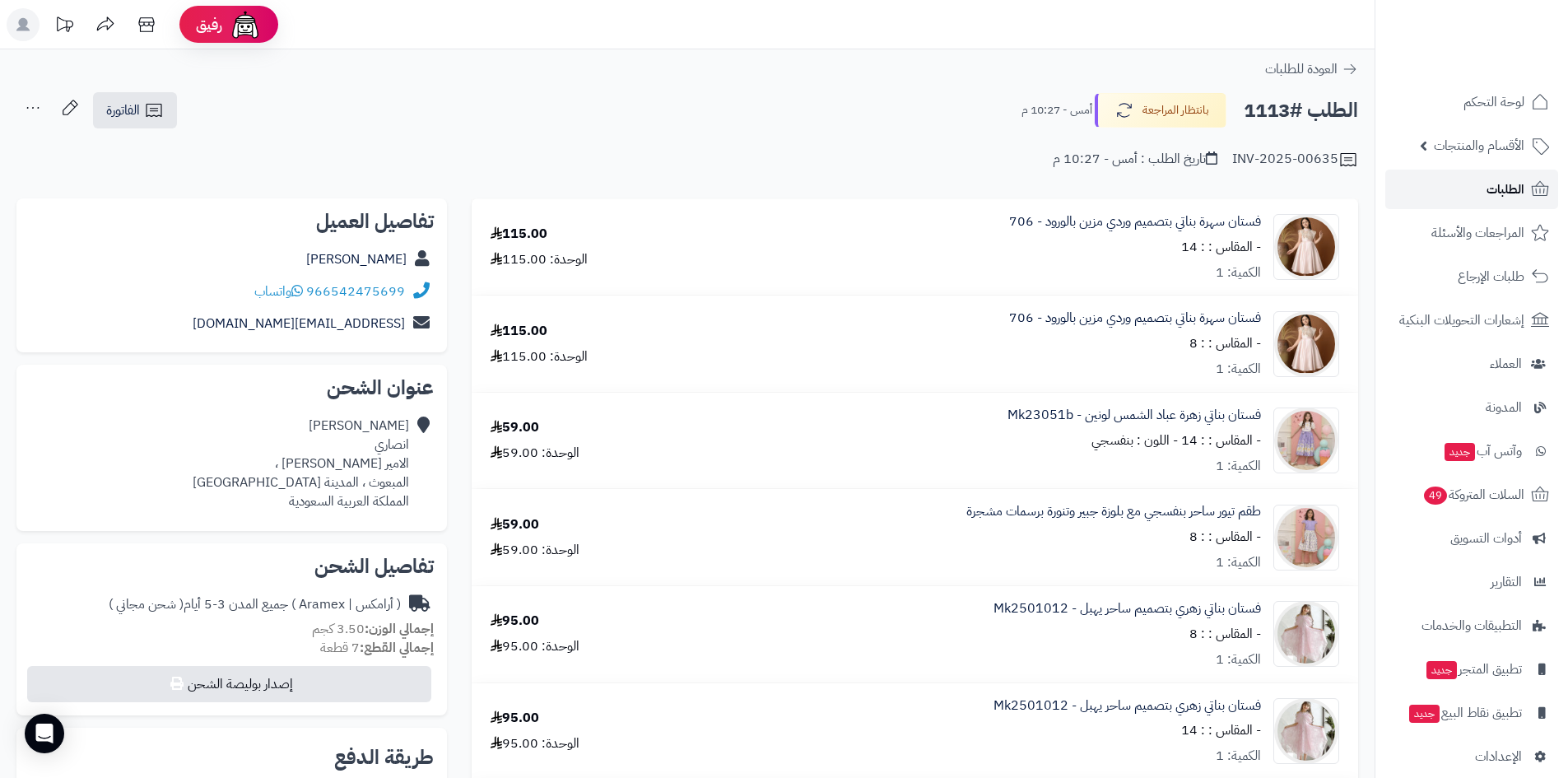
click at [1453, 185] on link "الطلبات" at bounding box center [1471, 188] width 173 height 39
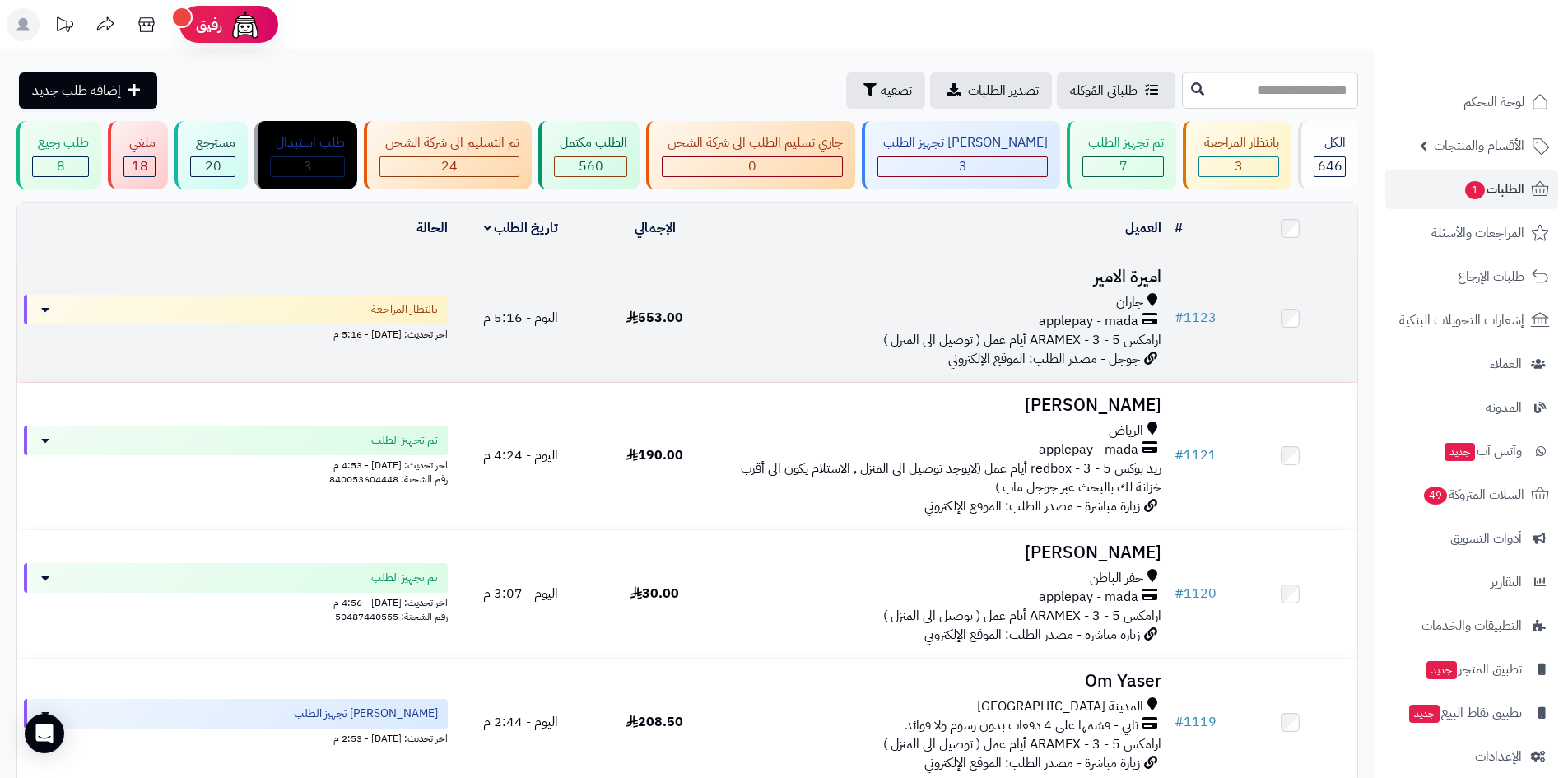
click at [1093, 277] on h3 "اميرة الامير" at bounding box center [944, 277] width 432 height 19
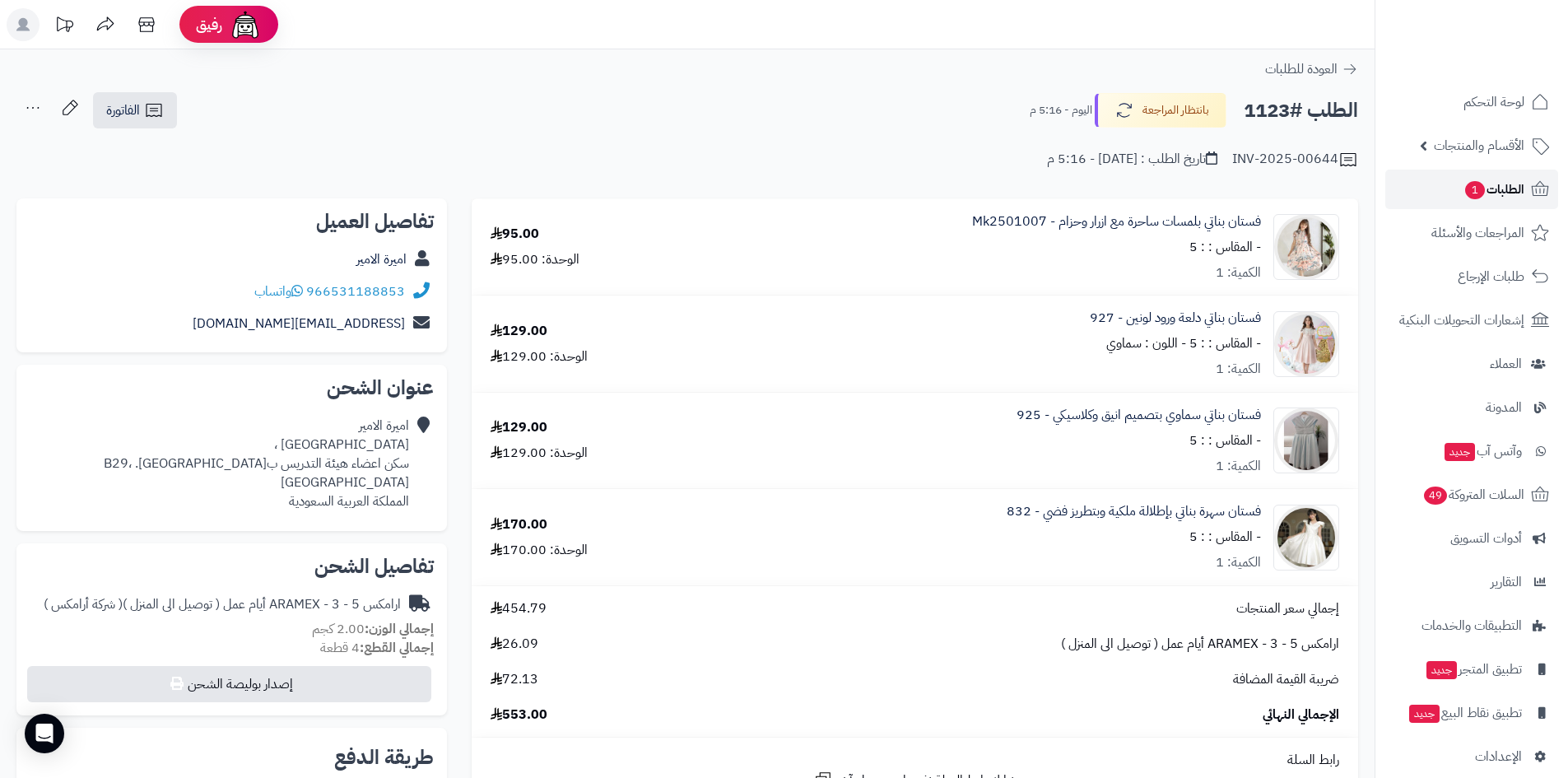
click at [1480, 197] on span "الطلبات 1" at bounding box center [1493, 188] width 61 height 23
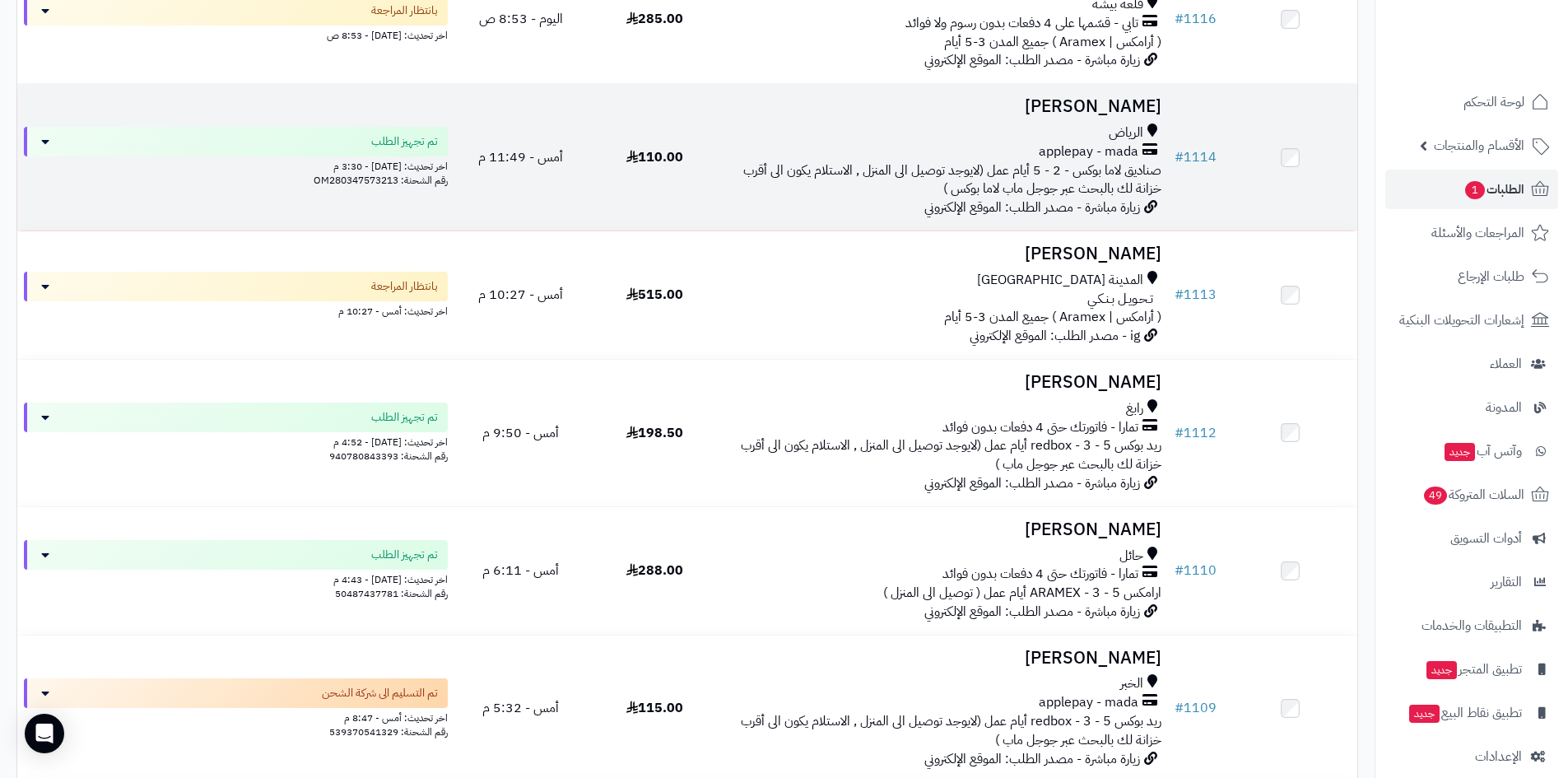
scroll to position [1152, 0]
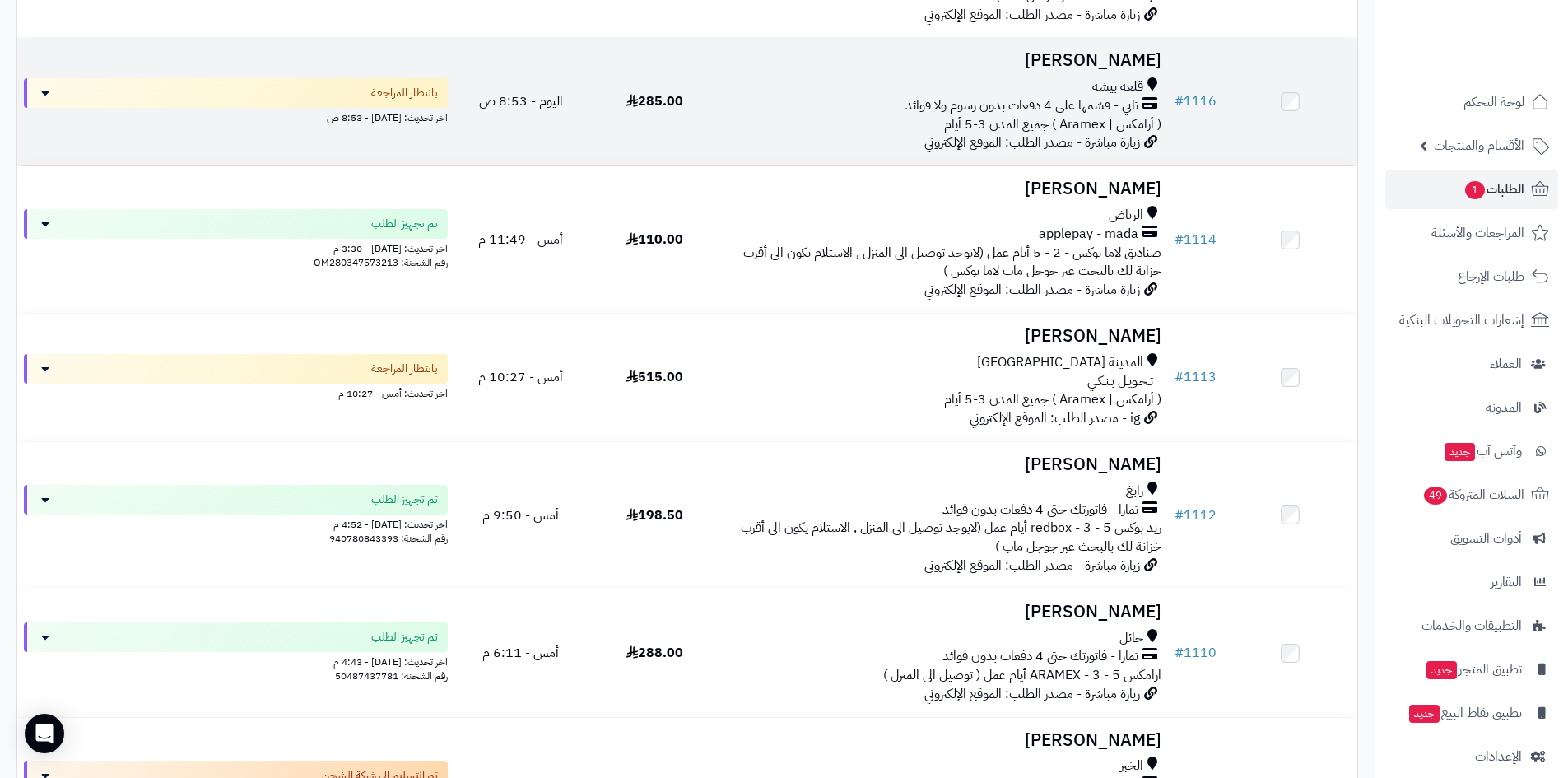
click at [1009, 120] on span "( أرامكس | Aramex ) جميع المدن 3-5 أيام" at bounding box center [1052, 124] width 218 height 20
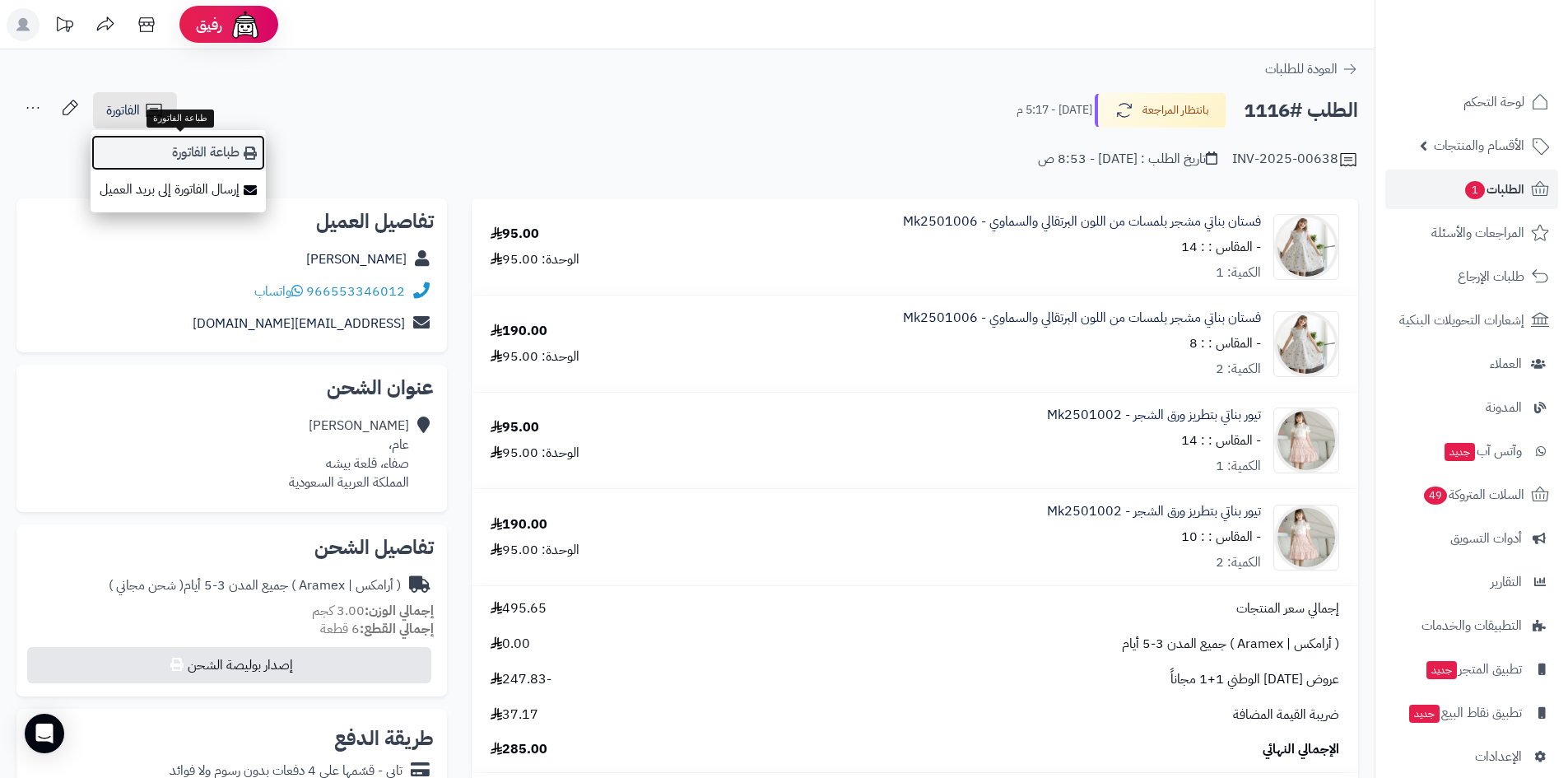
click at [182, 147] on link "طباعة الفاتورة" at bounding box center [178, 153] width 176 height 37
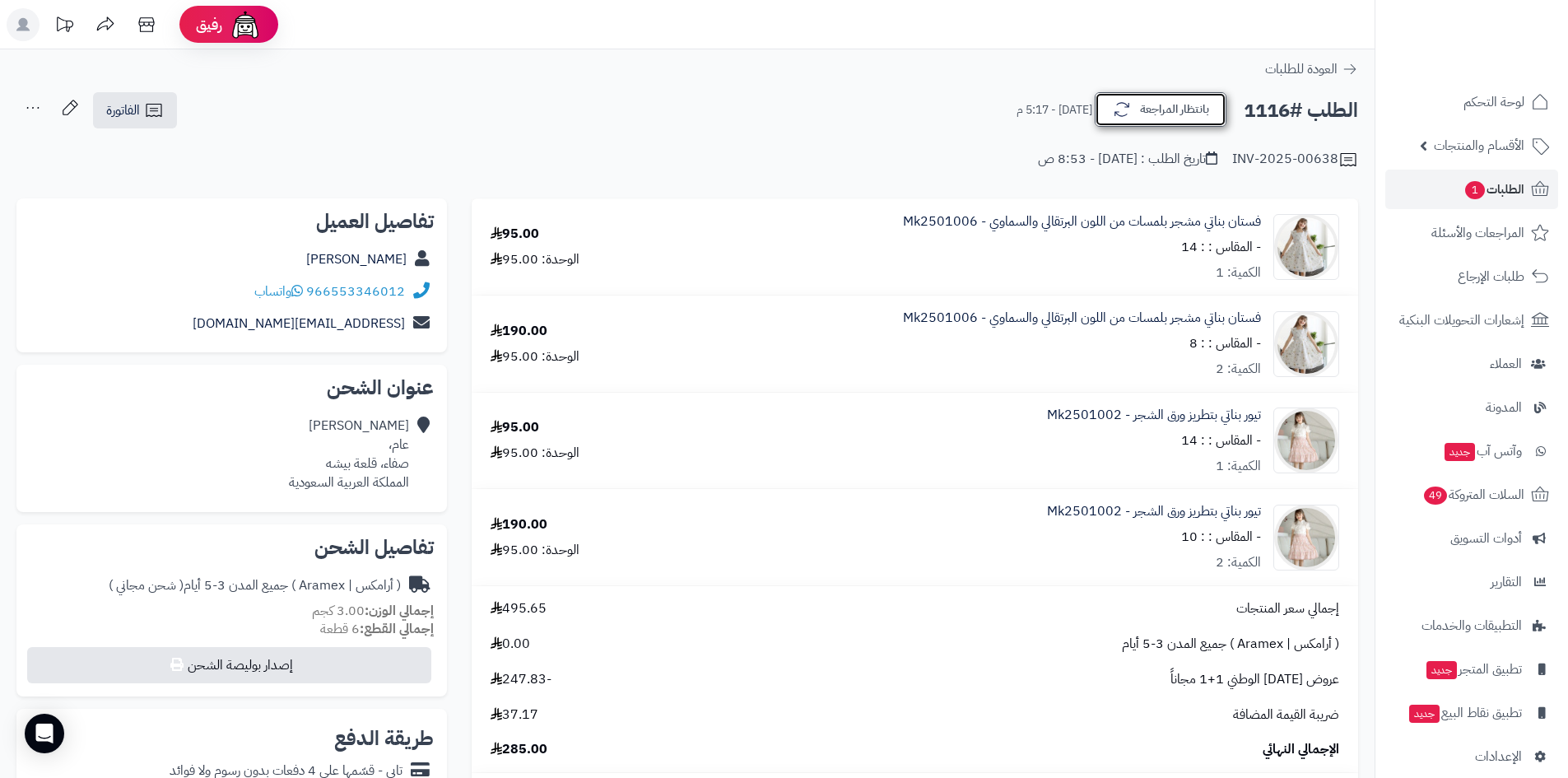
click at [1181, 122] on button "بانتظار المراجعة" at bounding box center [1160, 110] width 132 height 35
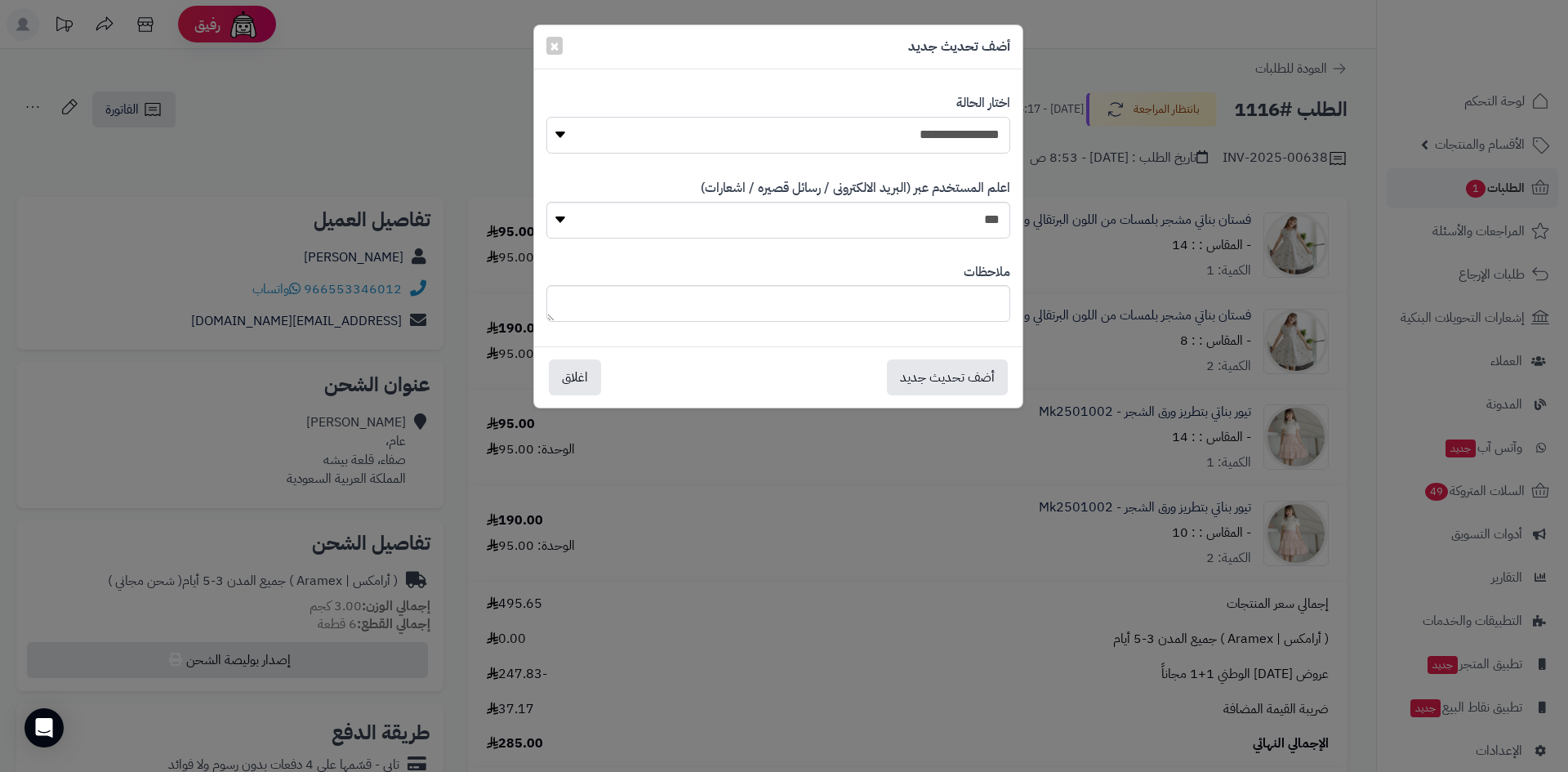
click at [887, 127] on select "**********" at bounding box center [778, 135] width 464 height 37
select select "*"
click at [546, 117] on select "**********" at bounding box center [778, 135] width 464 height 37
click at [948, 366] on button "أضف تحديث جديد" at bounding box center [947, 376] width 121 height 36
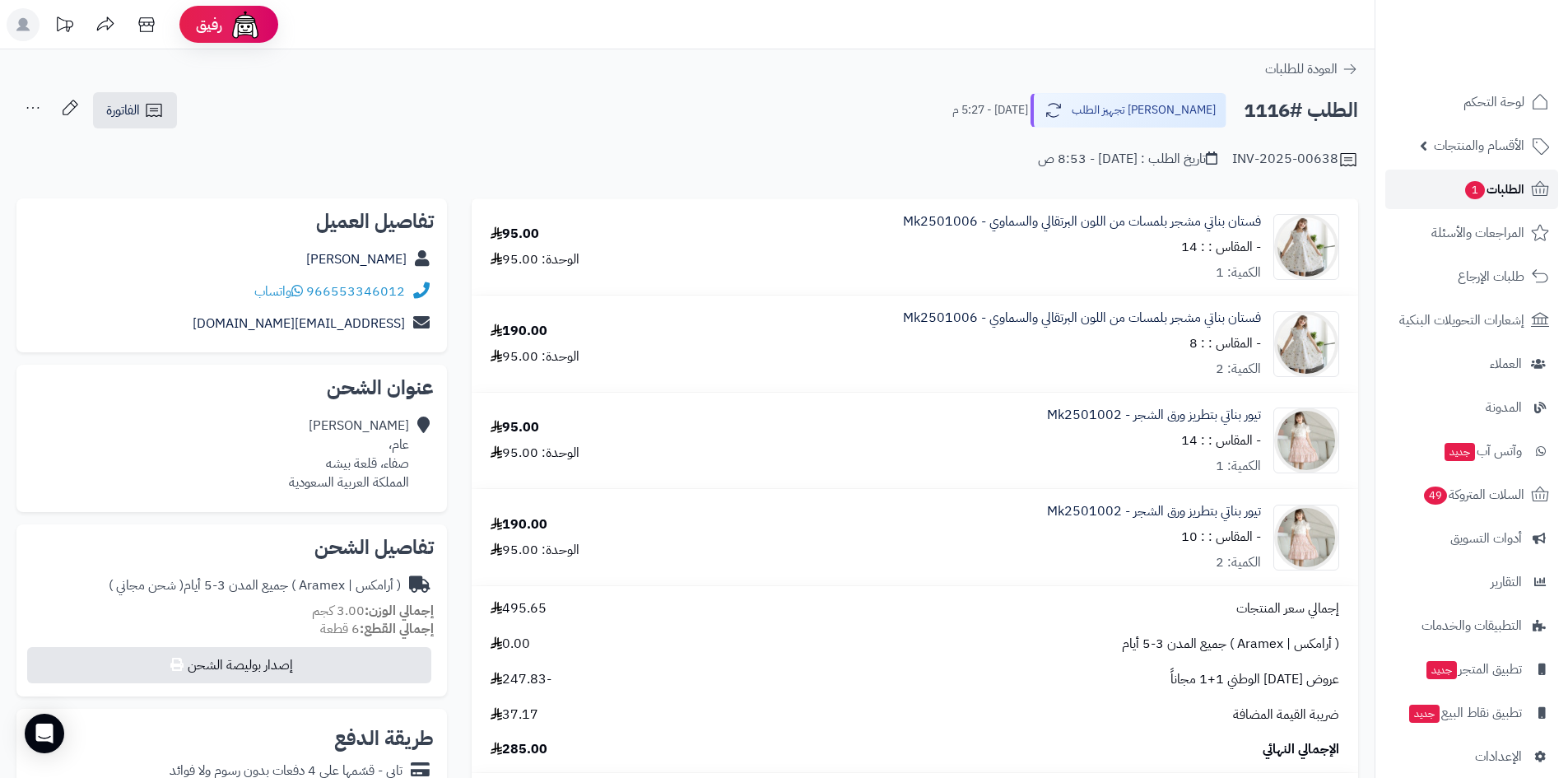
click at [1442, 194] on link "الطلبات 1" at bounding box center [1471, 188] width 173 height 39
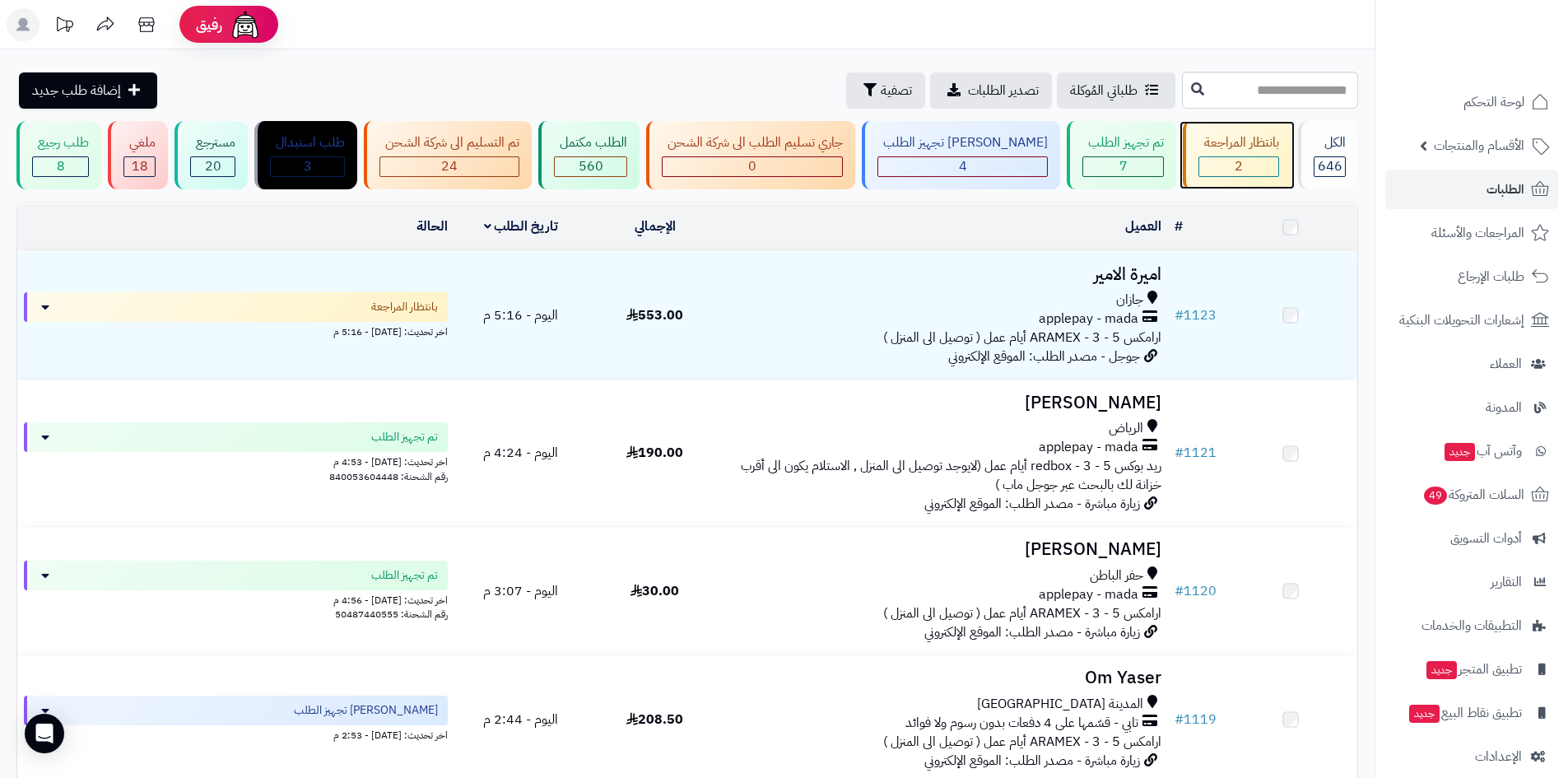
drag, startPoint x: 0, startPoint y: 0, endPoint x: 1223, endPoint y: 163, distance: 1233.8
click at [1223, 163] on div "2" at bounding box center [1238, 166] width 79 height 19
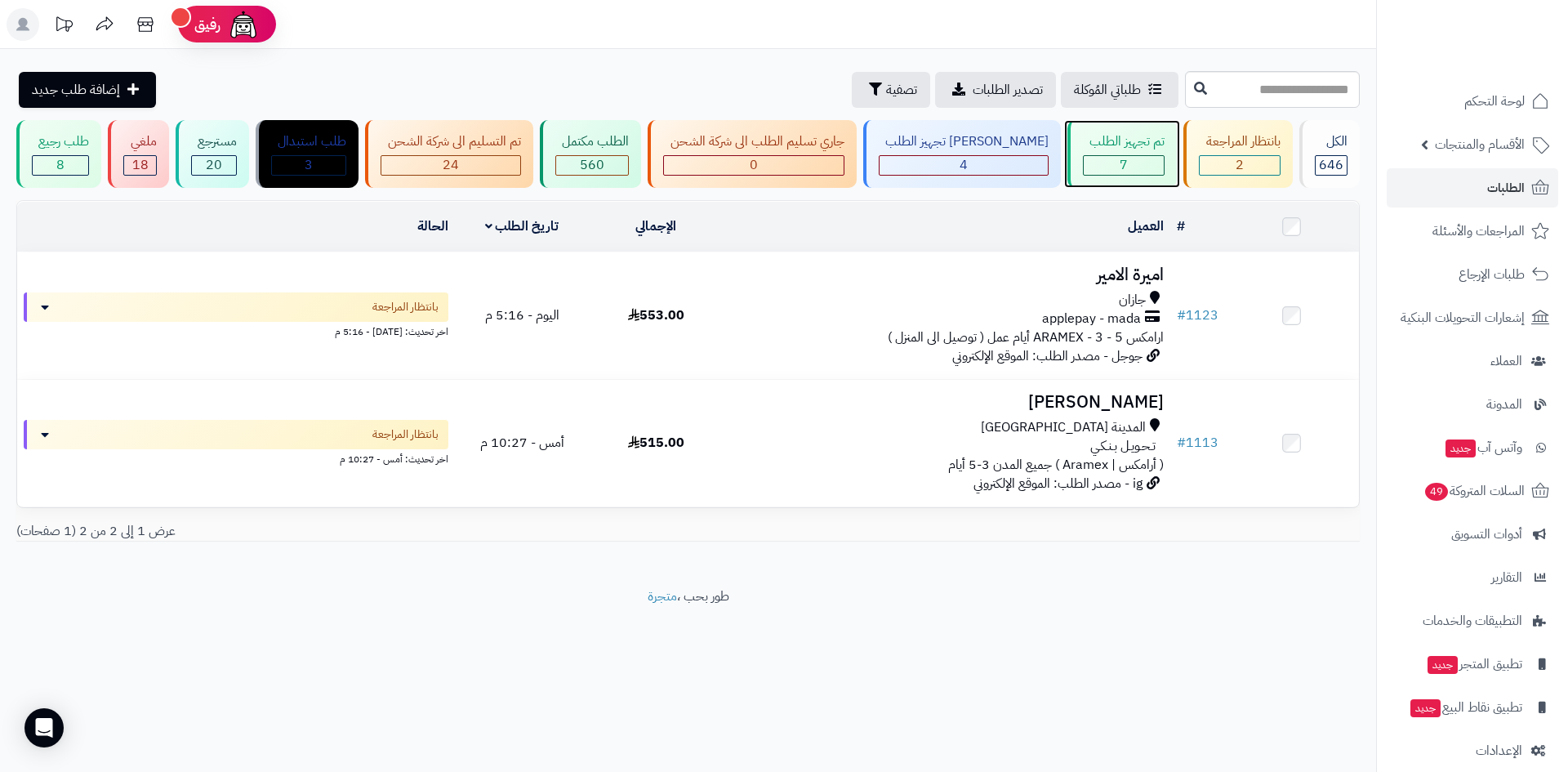
click at [1114, 160] on div "7" at bounding box center [1123, 165] width 80 height 19
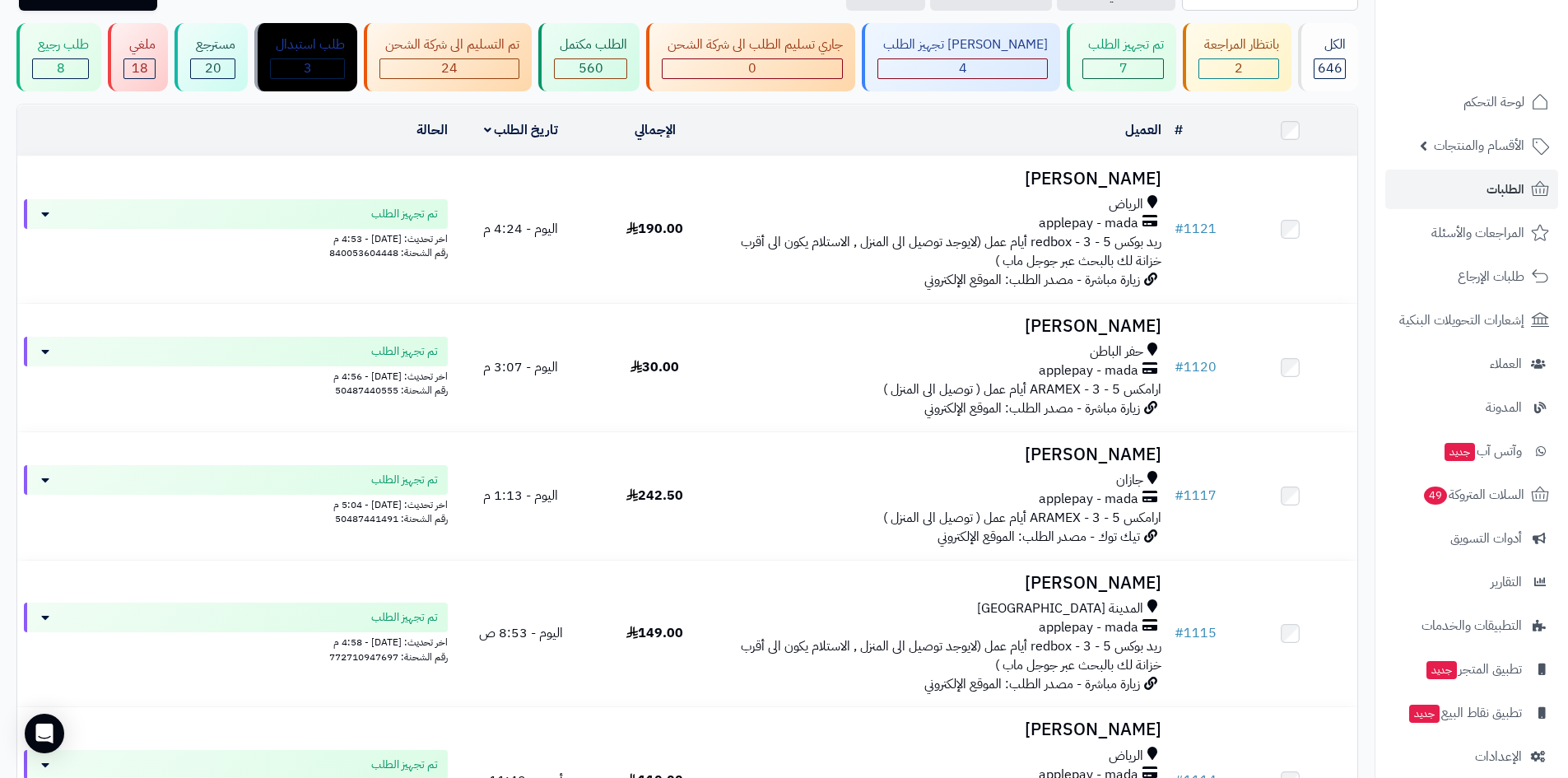
scroll to position [27, 0]
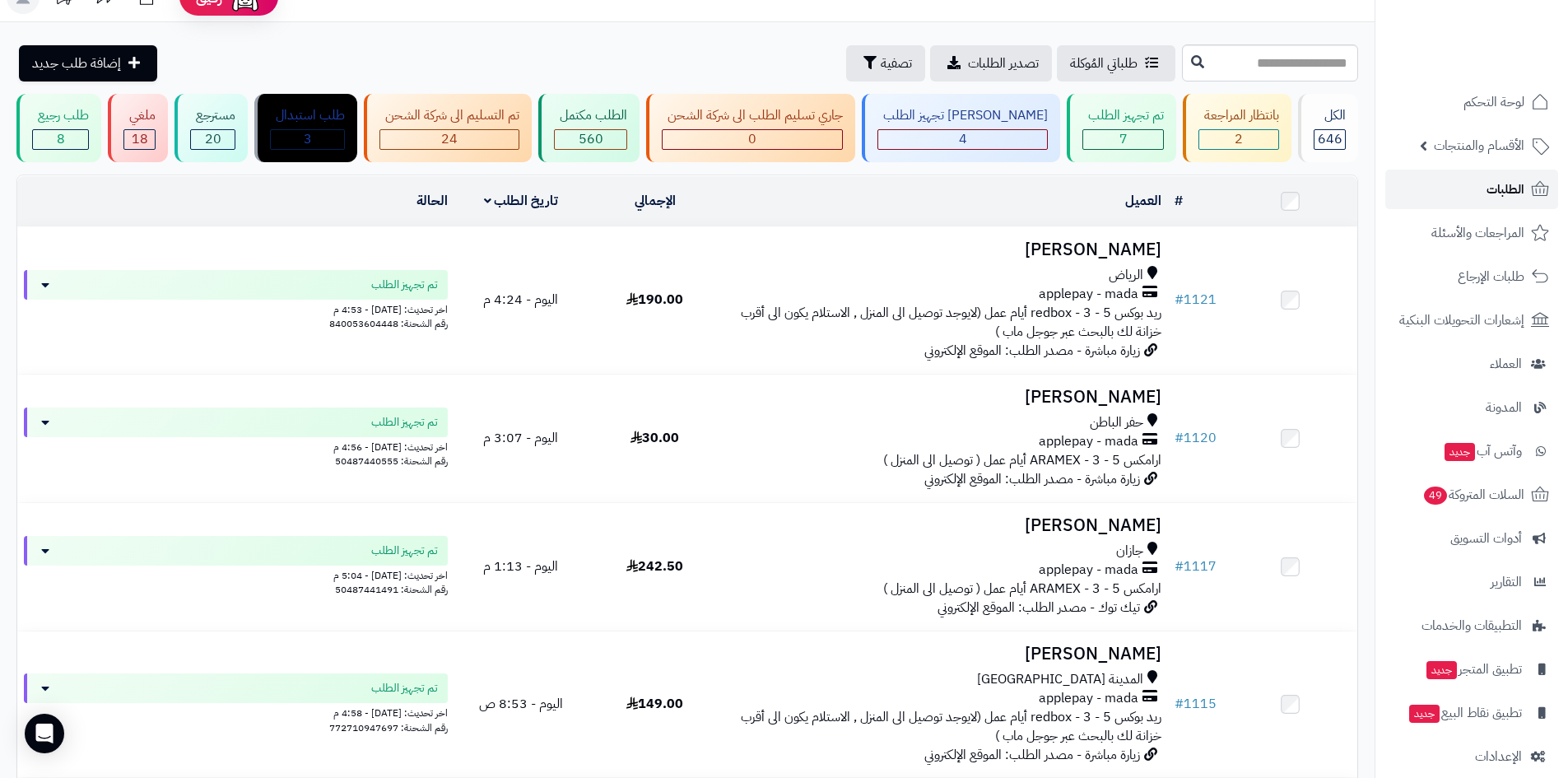
click at [1427, 194] on link "الطلبات" at bounding box center [1471, 188] width 173 height 39
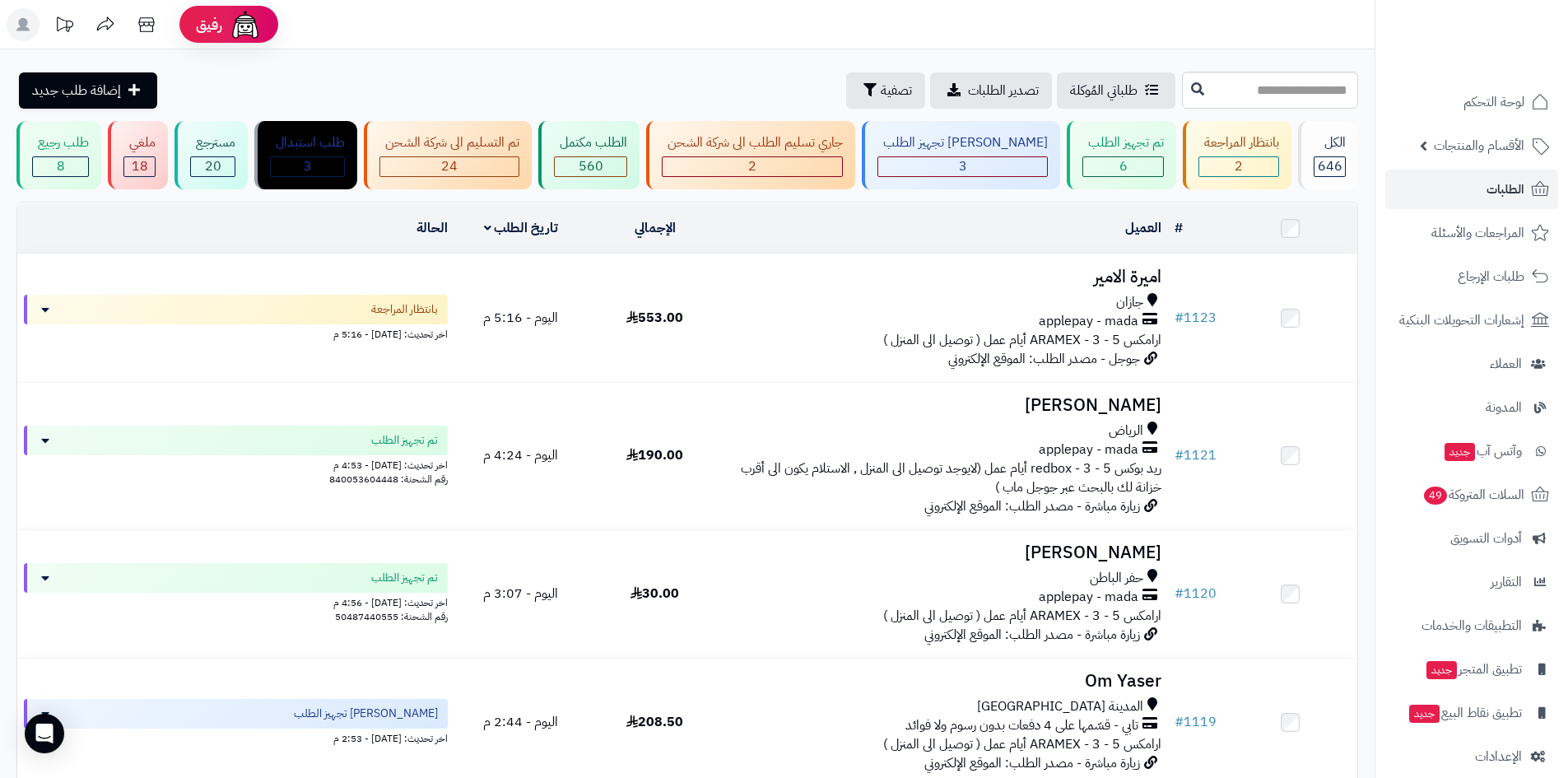
scroll to position [60, 0]
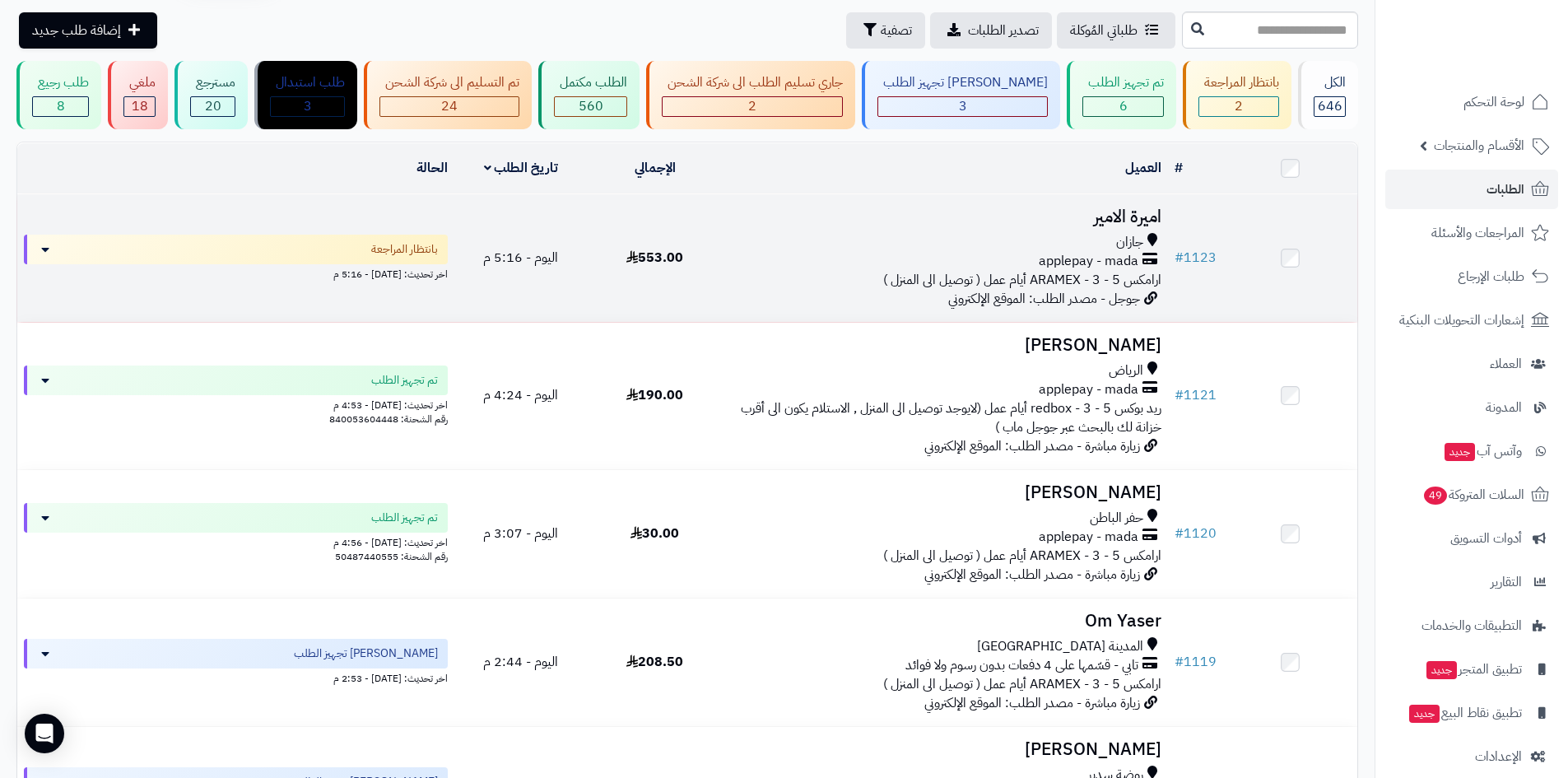
click at [1113, 242] on div "جازان" at bounding box center [944, 242] width 432 height 19
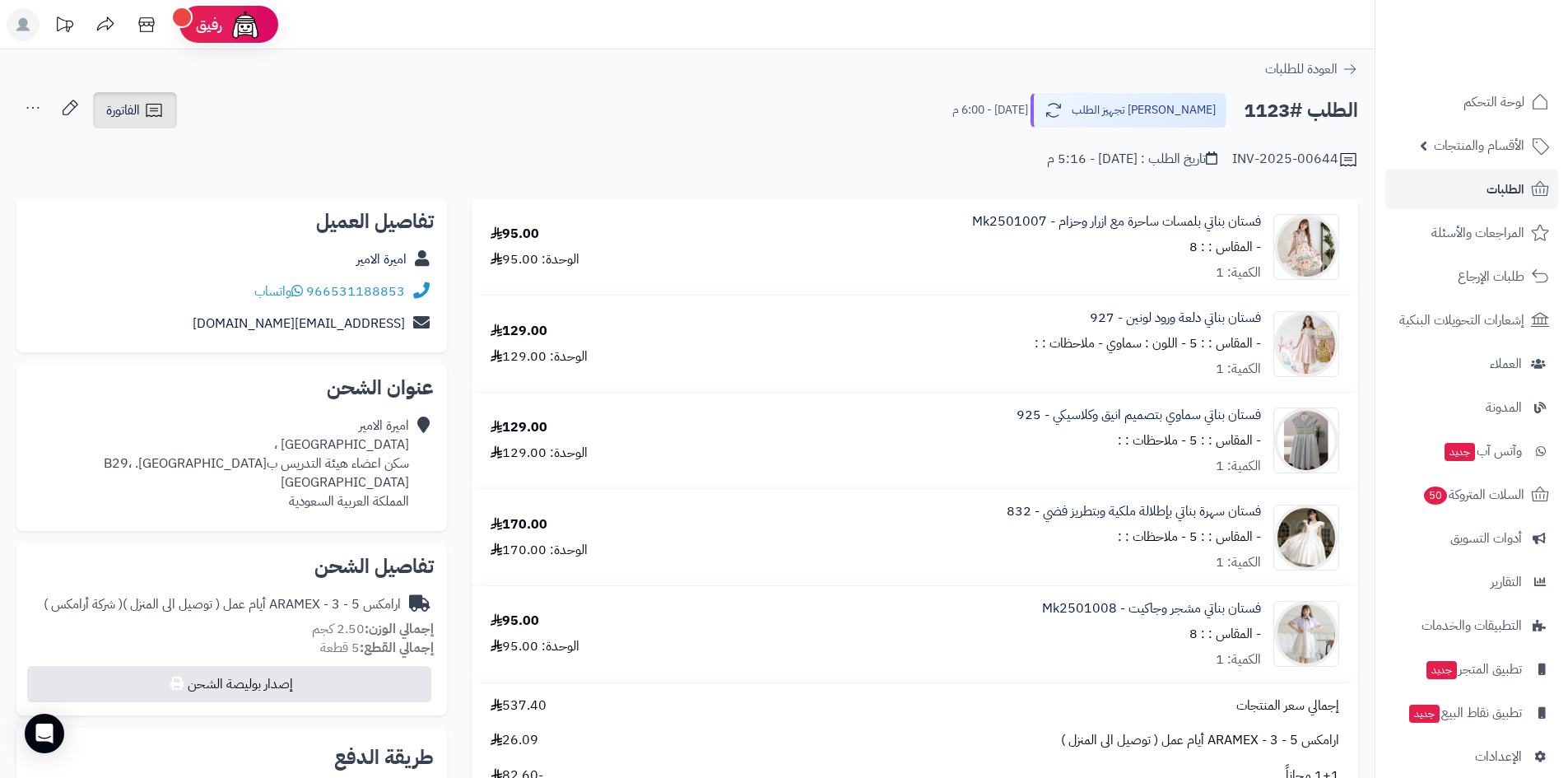
click at [157, 114] on icon at bounding box center [155, 111] width 20 height 20
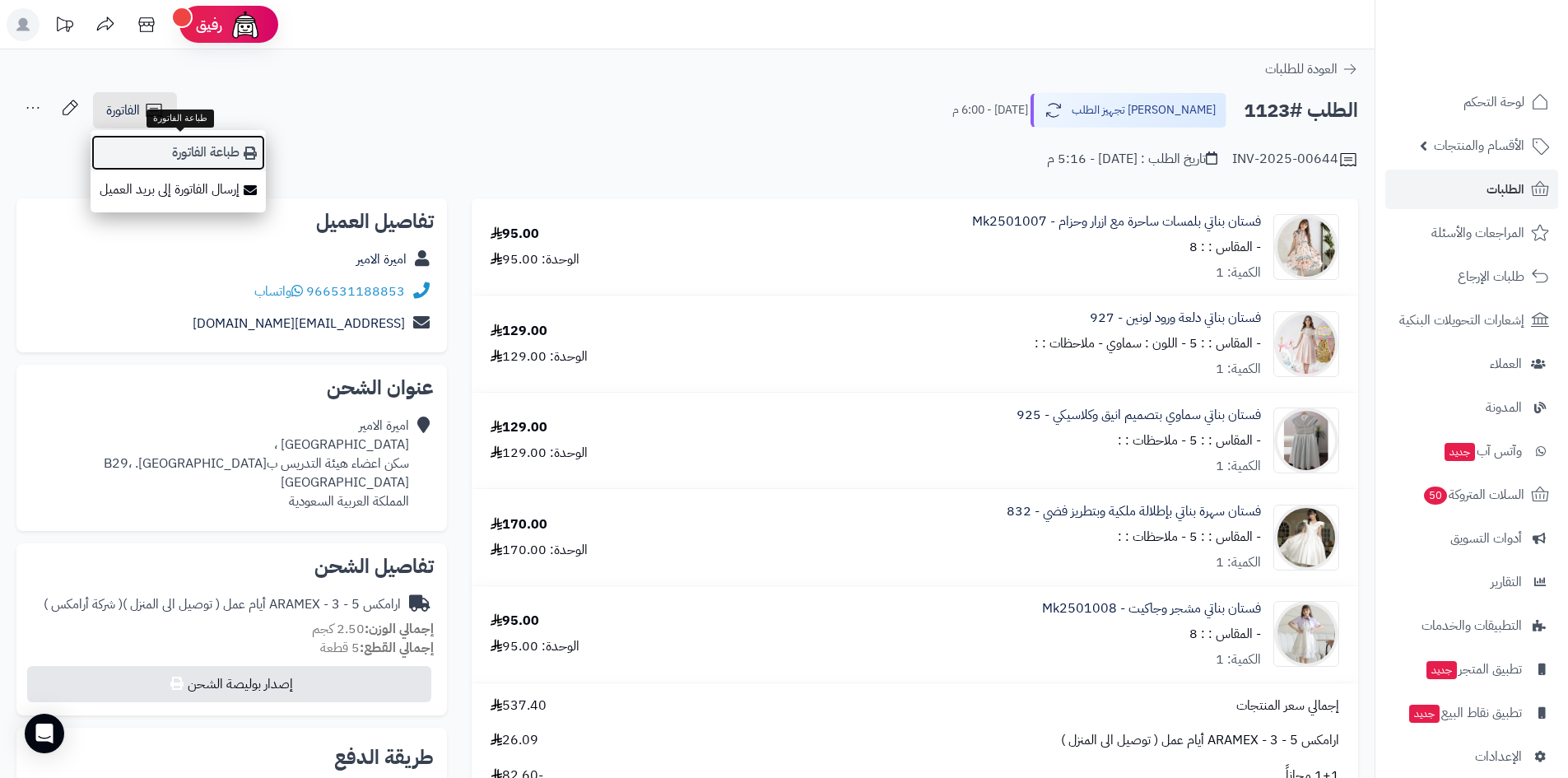
click at [223, 141] on link "طباعة الفاتورة" at bounding box center [178, 153] width 176 height 37
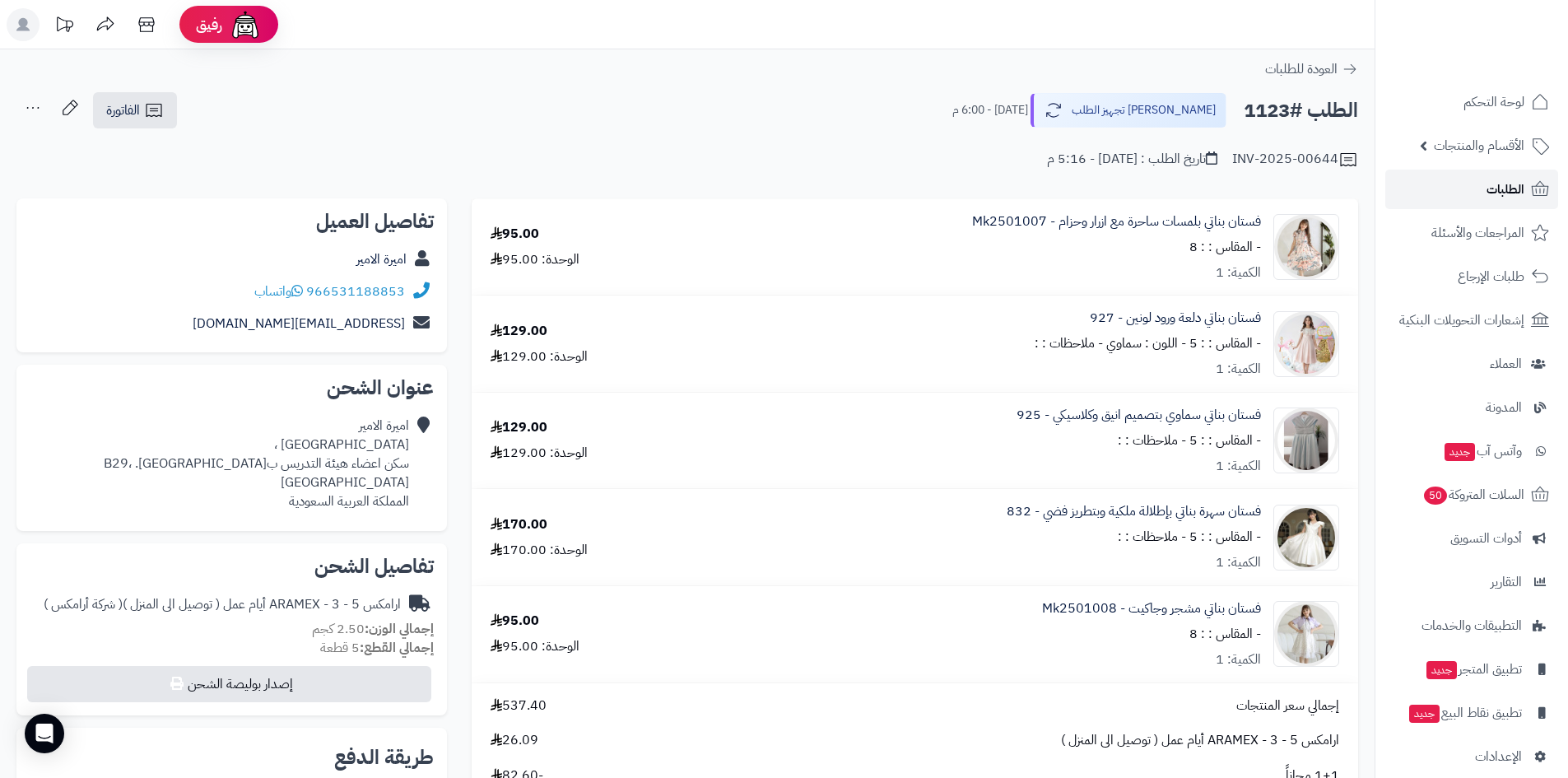
click at [1480, 195] on link "الطلبات" at bounding box center [1471, 188] width 173 height 39
